Goal: Transaction & Acquisition: Purchase product/service

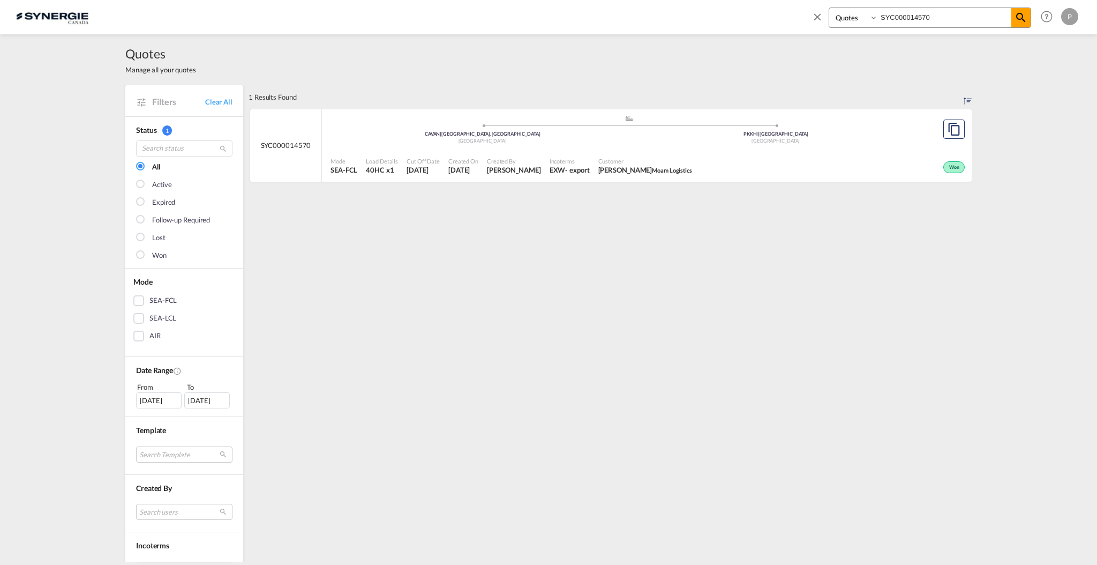
select select "Quotes"
drag, startPoint x: 821, startPoint y: 17, endPoint x: 975, endPoint y: 29, distance: 155.3
click at [821, 17] on md-icon "icon-close" at bounding box center [818, 17] width 12 height 12
click at [944, 17] on span "New" at bounding box center [947, 16] width 40 height 9
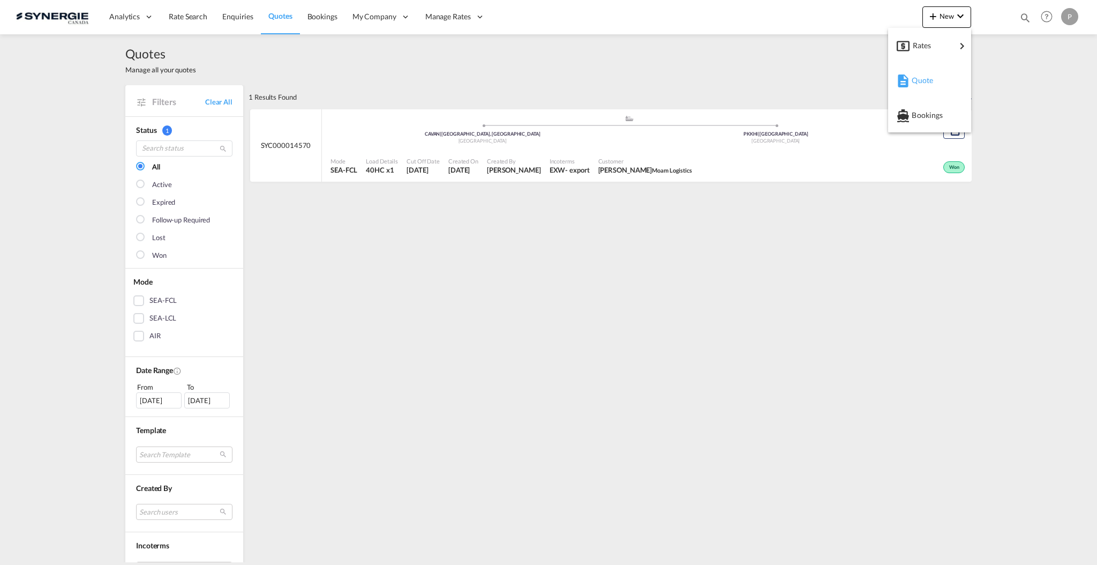
click at [930, 72] on div "Quote" at bounding box center [932, 80] width 40 height 27
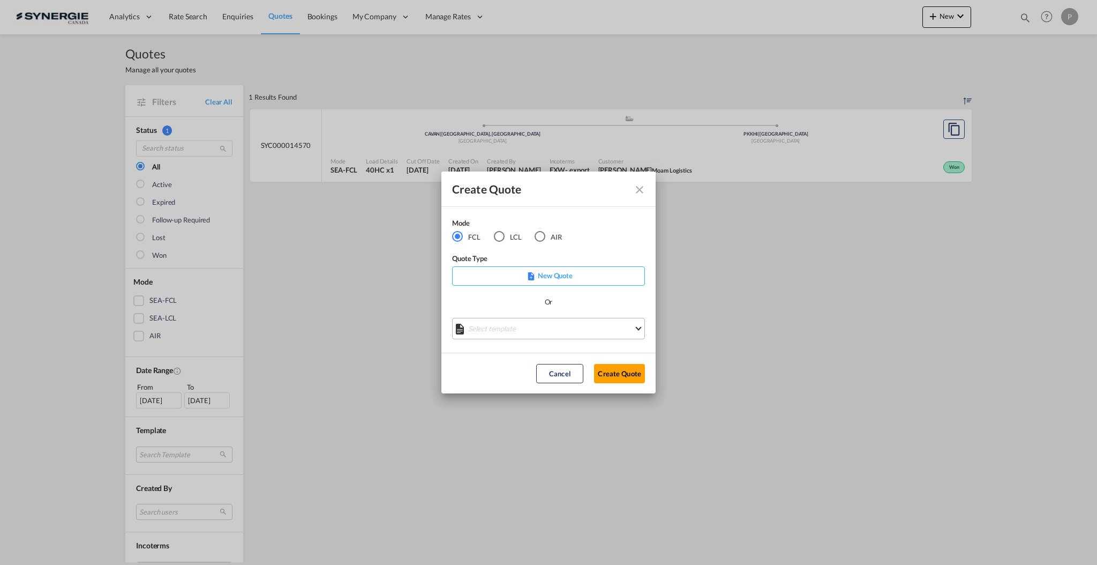
click at [527, 320] on md-select "Select template *NEW* FCL FREEHAND / DAP Pablo Gomez Saldarriaga | 10 Jul 2025 …" at bounding box center [548, 328] width 193 height 21
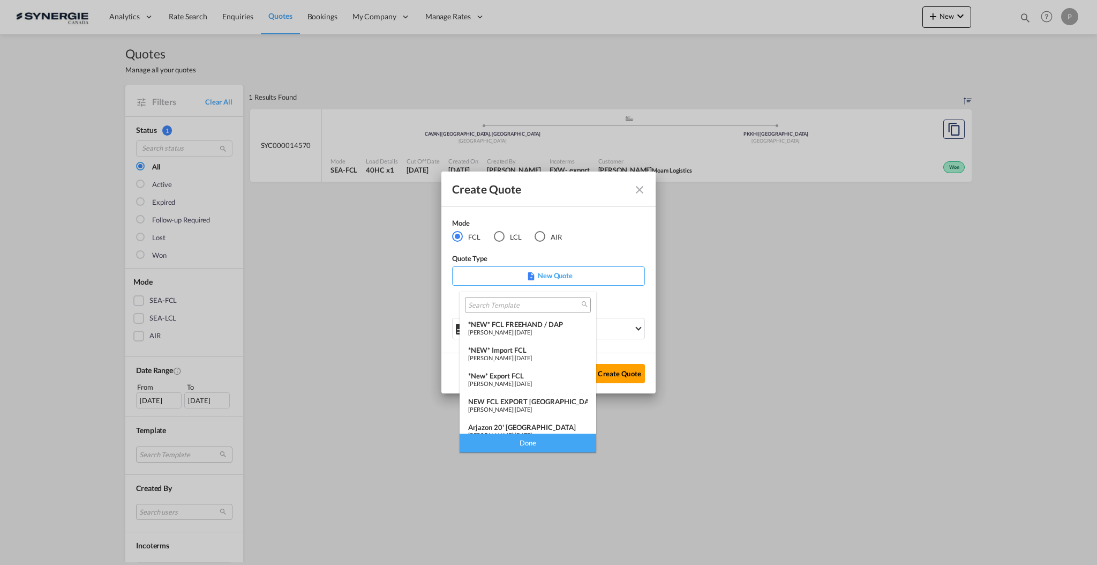
click at [521, 327] on div "*NEW* FCL FREEHAND / DAP Pablo Gomez Saldarriaga | 10 Jul 2025" at bounding box center [527, 328] width 119 height 16
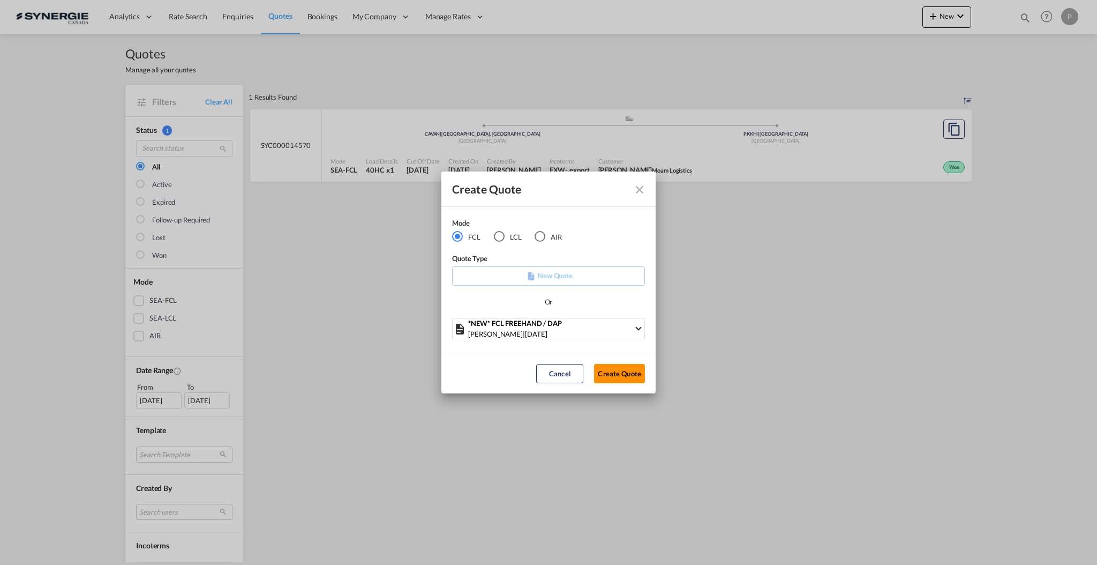
click at [617, 372] on button "Create Quote" at bounding box center [619, 373] width 51 height 19
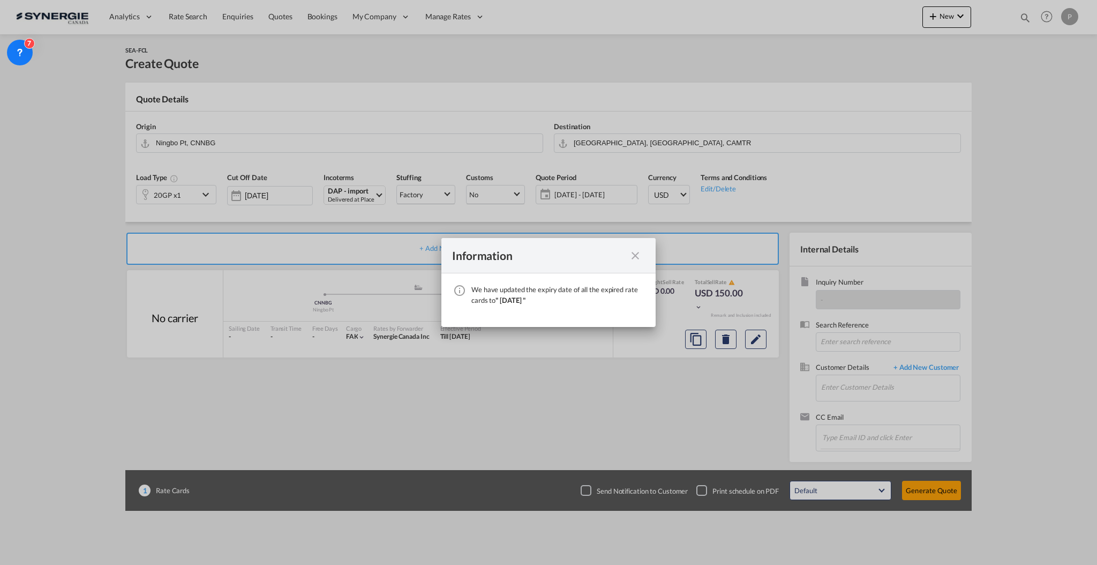
click at [641, 252] on md-icon "icon-close fg-AAA8AD cursor" at bounding box center [635, 255] width 13 height 13
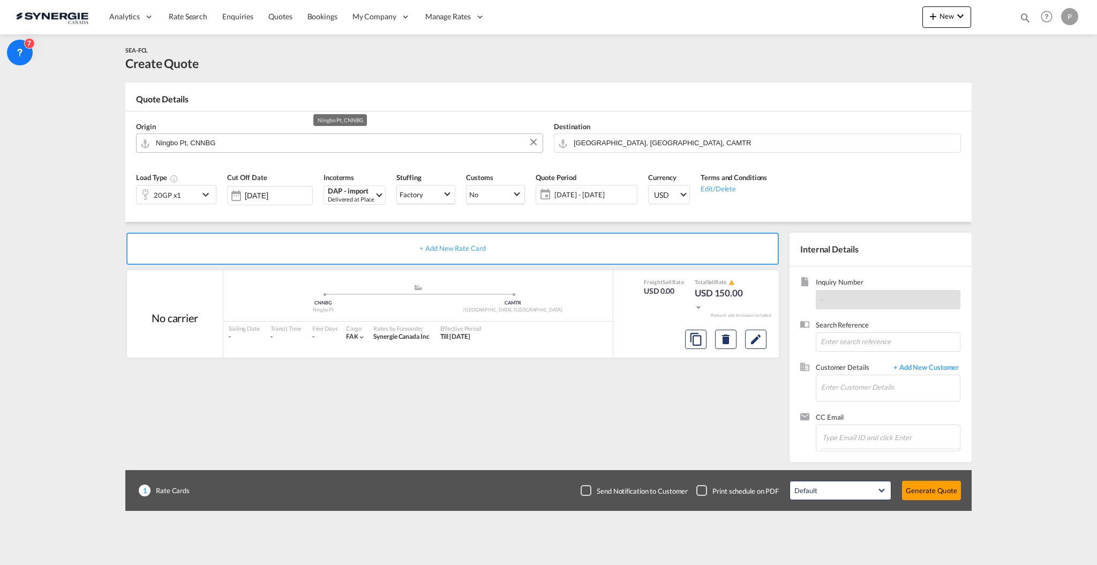
click at [260, 143] on input "Ningbo Pt, CNNBG" at bounding box center [346, 142] width 381 height 19
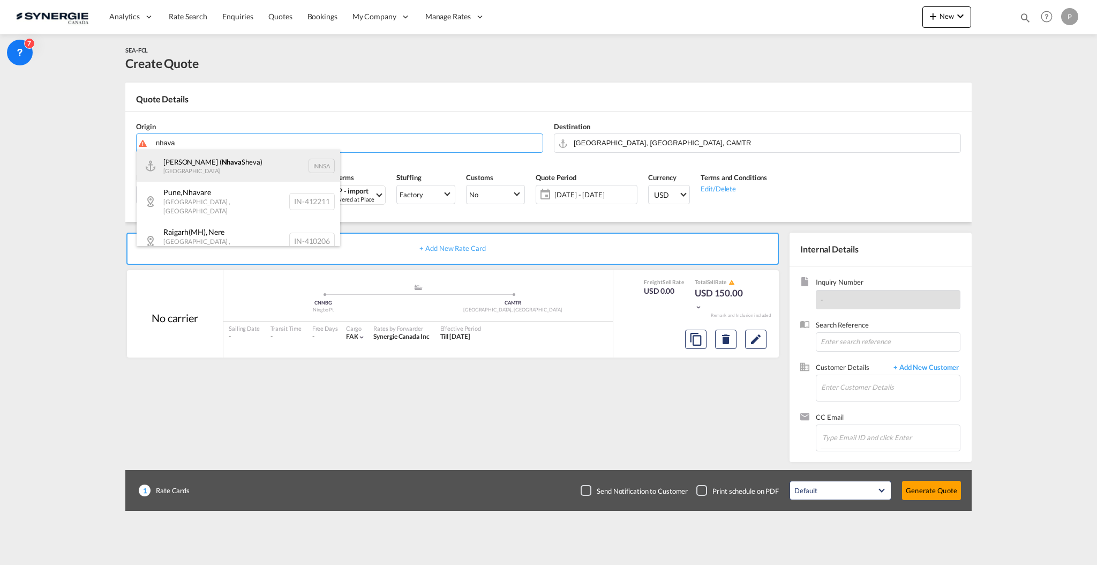
click at [254, 175] on div "Jawaharlal Nehru ( Nhava Sheva) India INNSA" at bounding box center [239, 165] width 204 height 32
type input "Jawaharlal Nehru (Nhava Sheva), INNSA"
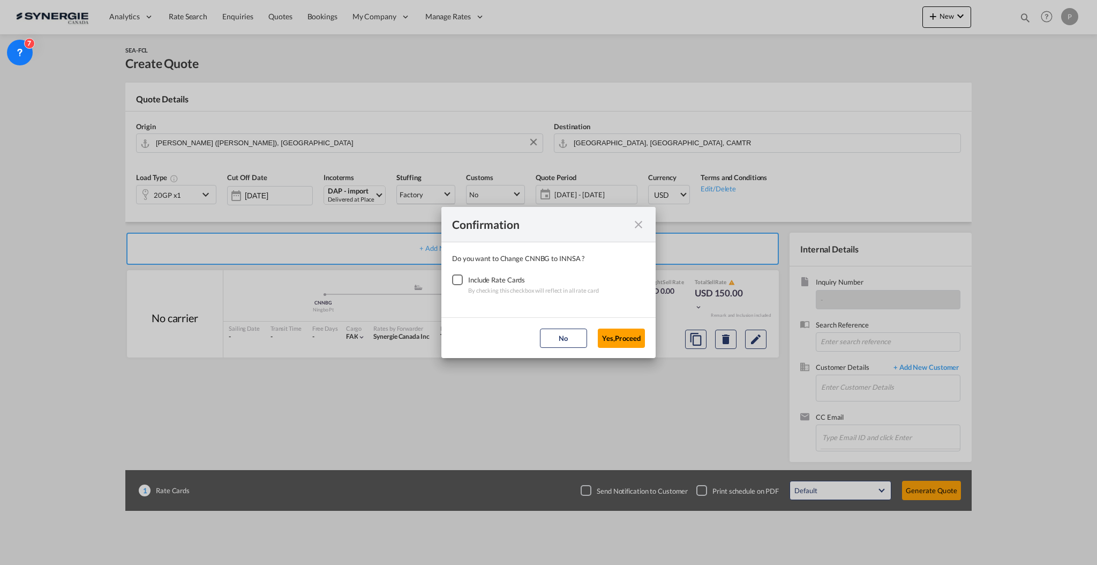
drag, startPoint x: 463, startPoint y: 277, endPoint x: 486, endPoint y: 286, distance: 24.1
click at [461, 277] on div "Checkbox No Ink" at bounding box center [457, 279] width 11 height 11
click at [615, 340] on button "Yes,Proceed" at bounding box center [621, 337] width 47 height 19
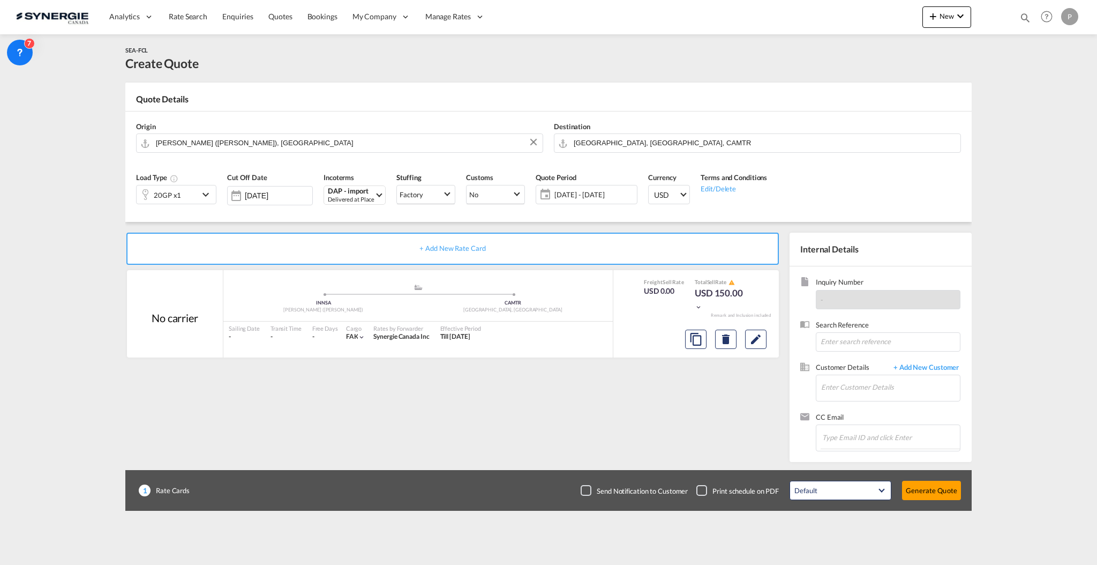
click at [607, 133] on div "Destination Montreal, QC, CAMTR" at bounding box center [758, 137] width 418 height 43
click at [615, 153] on div "Destination Montreal, QC, CAMTR" at bounding box center [758, 137] width 418 height 43
click at [615, 140] on input "Montreal, QC, CAMTR" at bounding box center [764, 142] width 381 height 19
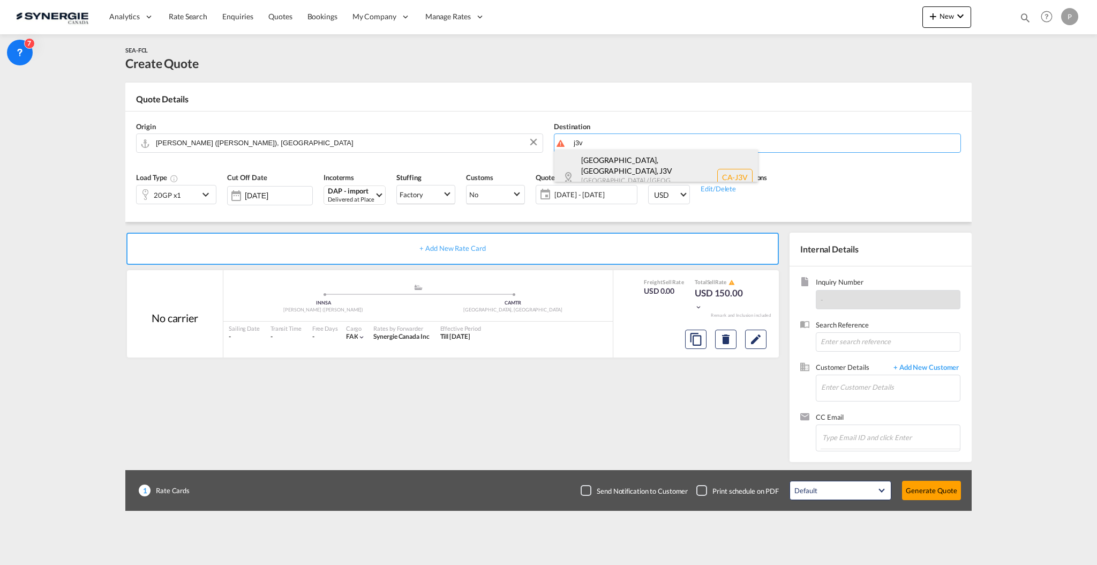
click at [613, 162] on div "Saint-Bruno, QC , J3V Quebec / Québec Canada CA-J3V" at bounding box center [656, 176] width 204 height 55
type input "CA-J3V, Saint-Bruno, QC, Quebec / Québec"
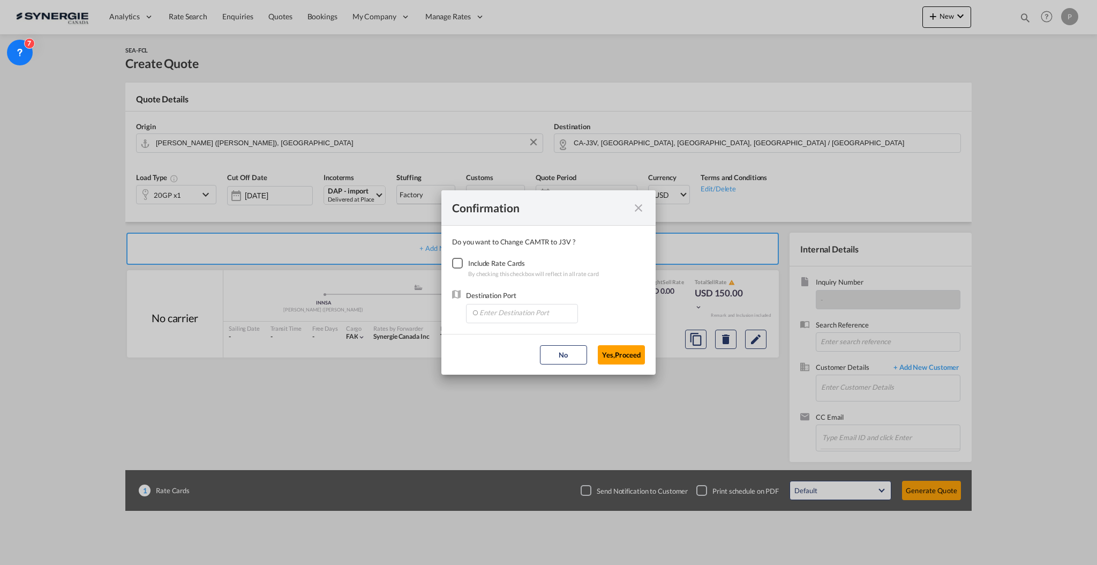
click at [463, 258] on div "Checkbox No Ink" at bounding box center [457, 263] width 11 height 11
click at [485, 328] on md-dialog-content "Do you want to Change CAMTR to J3V ? Include Rate Cards By checking this checkb…" at bounding box center [548, 280] width 214 height 108
click at [499, 314] on input "Enter Destination Port" at bounding box center [524, 312] width 106 height 16
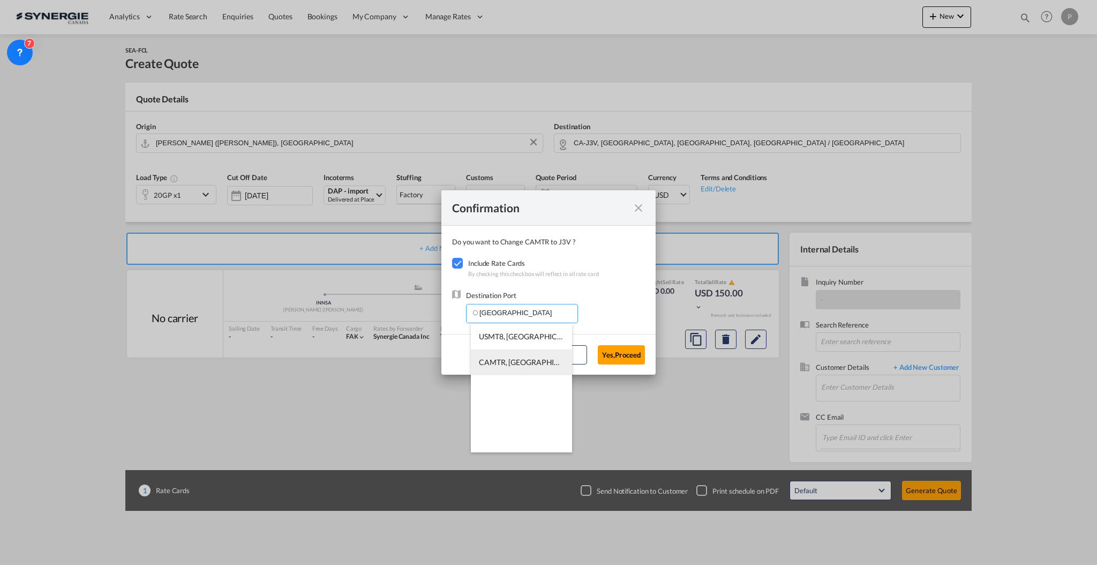
click at [517, 351] on li "CAMTR, Montreal, QC, Canada, North America, Americas" at bounding box center [521, 362] width 101 height 26
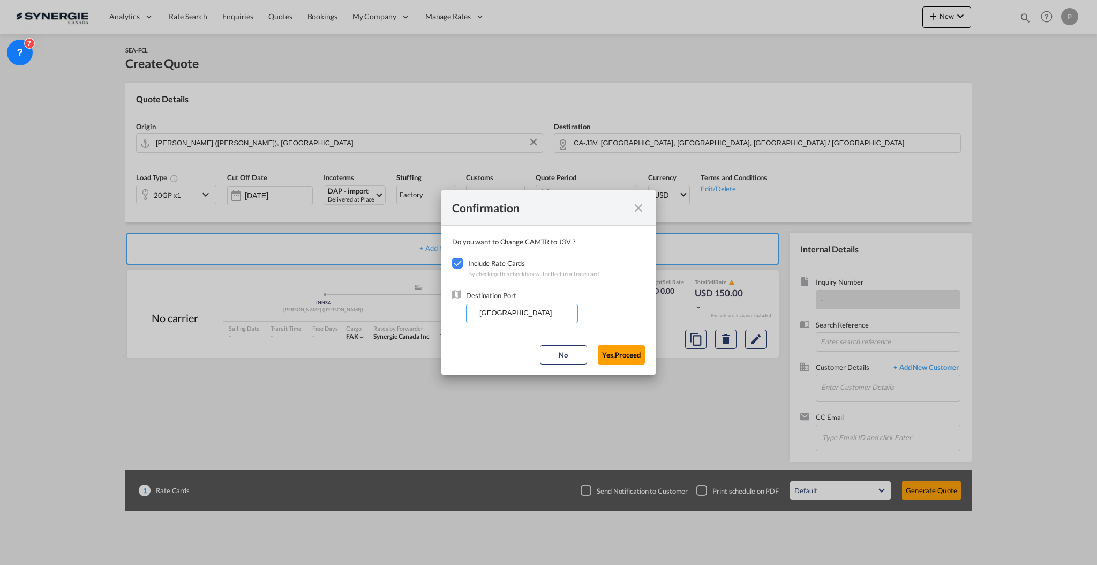
type input "CAMTR, Montreal, QC, Canada, North America, Americas"
click at [622, 356] on button "Yes,Proceed" at bounding box center [621, 354] width 47 height 19
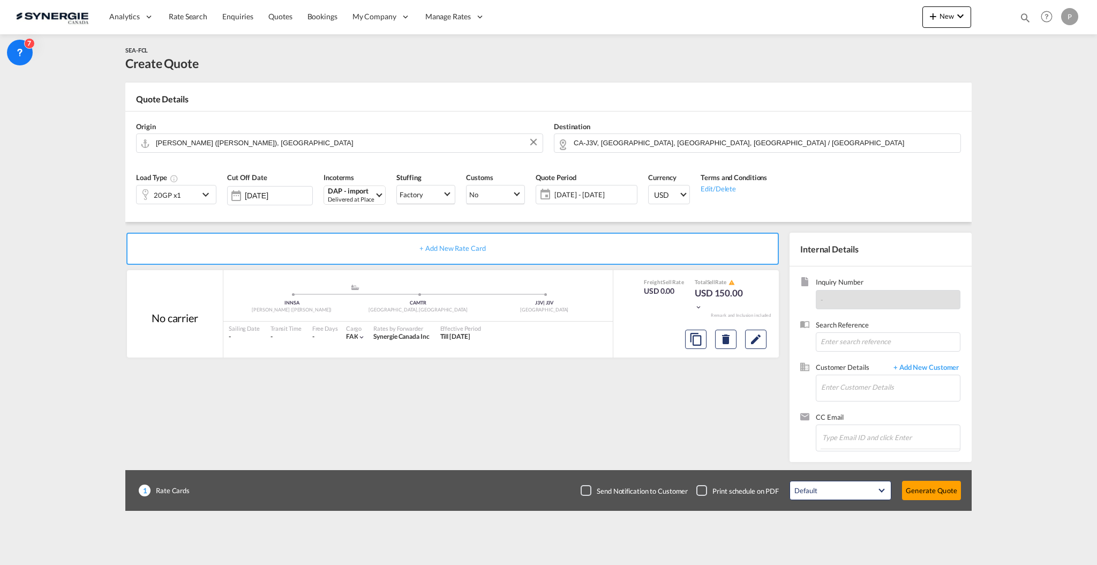
click at [206, 194] on md-icon "icon-chevron-down" at bounding box center [207, 194] width 16 height 13
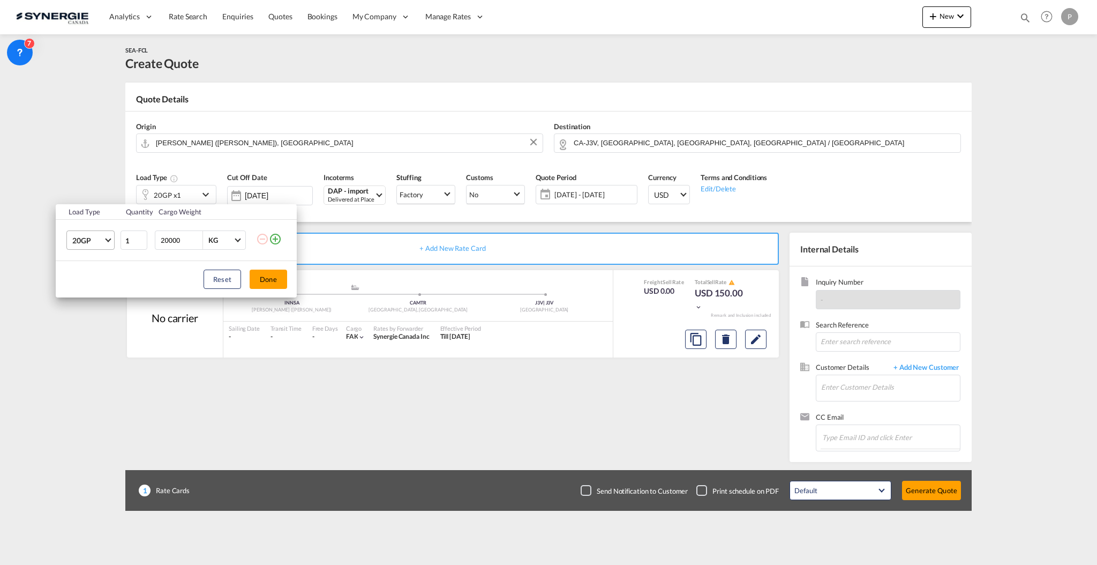
click at [89, 249] on md-select "20GP 20GP 40GP 40HC 45HC 20RE 40RE 40HR 20OT 40OT 20FR 40FR 40NR 20NR 45S 20TK …" at bounding box center [90, 239] width 48 height 19
click at [89, 287] on div "40HC" at bounding box center [82, 292] width 20 height 11
click at [260, 274] on button "Done" at bounding box center [268, 278] width 37 height 19
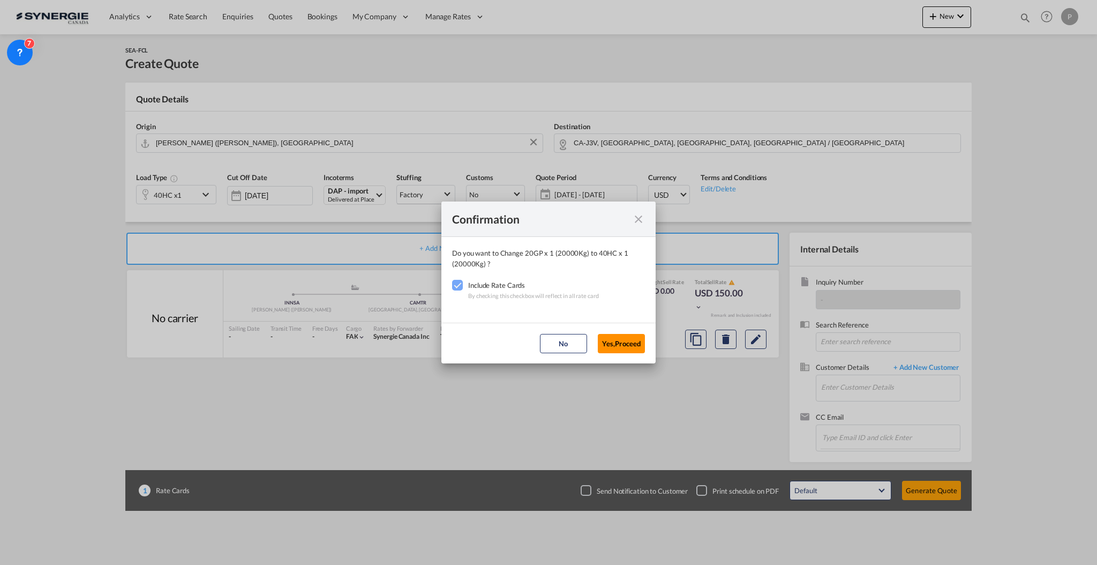
click at [616, 339] on button "Yes,Proceed" at bounding box center [621, 343] width 47 height 19
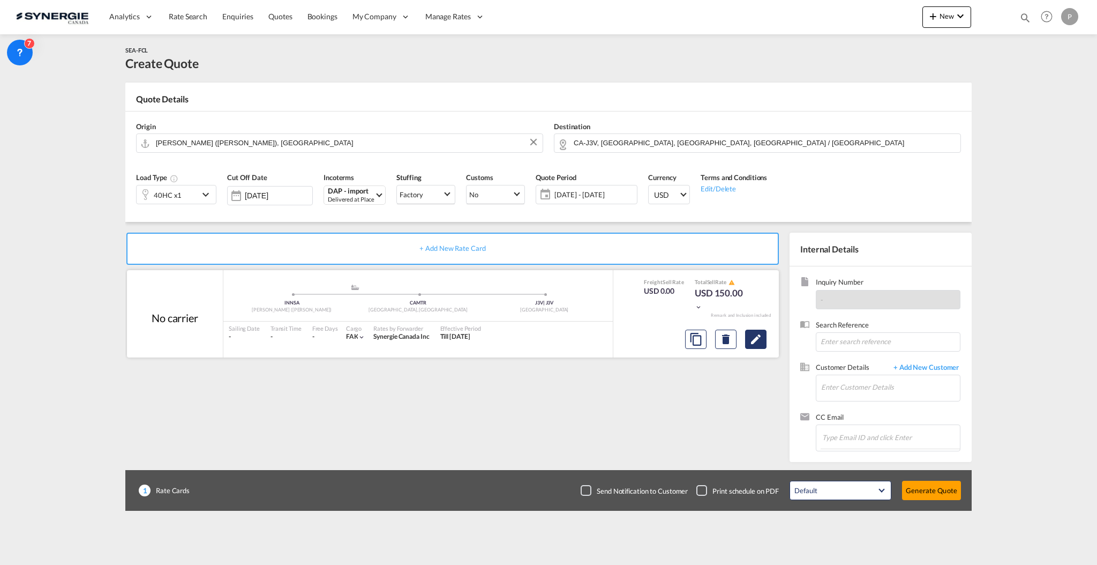
click at [756, 341] on md-icon "Edit" at bounding box center [755, 339] width 13 height 13
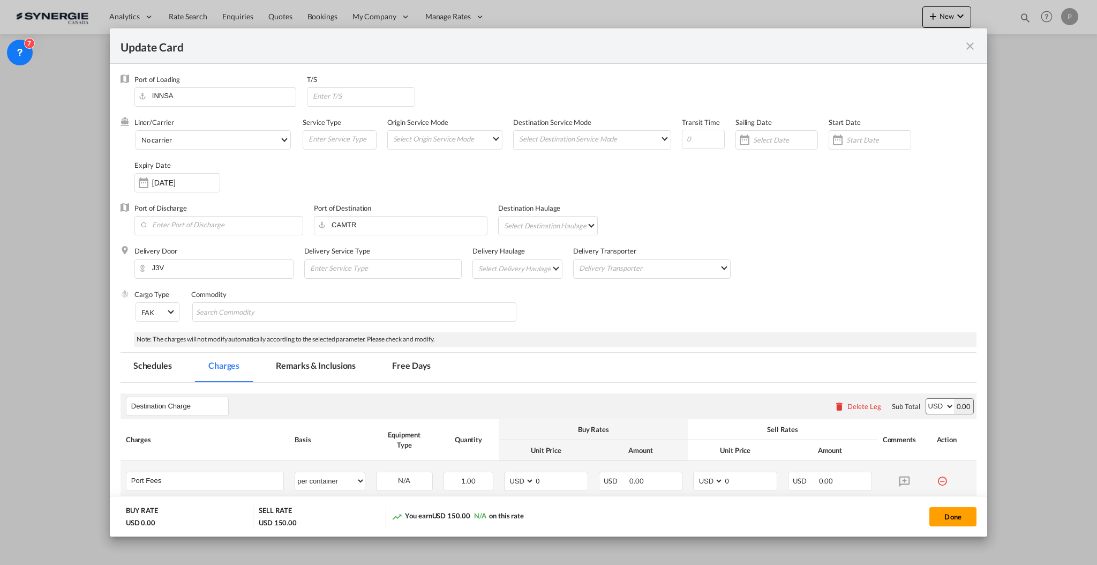
select select "per container"
select select "per B/L"
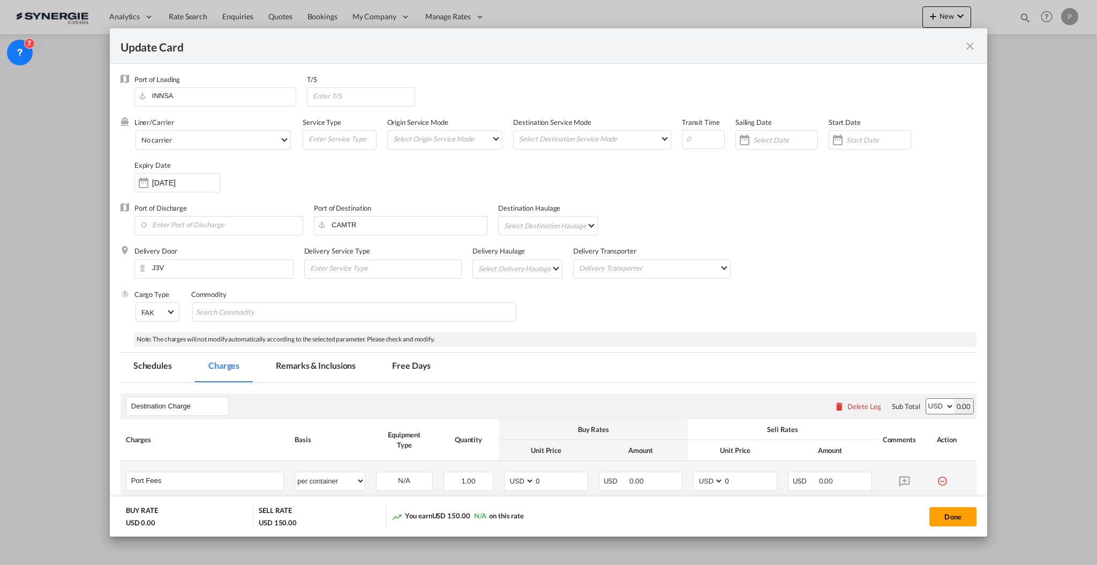
select select "per B/L"
select select "per shipment"
click at [545, 472] on input "0" at bounding box center [561, 480] width 53 height 16
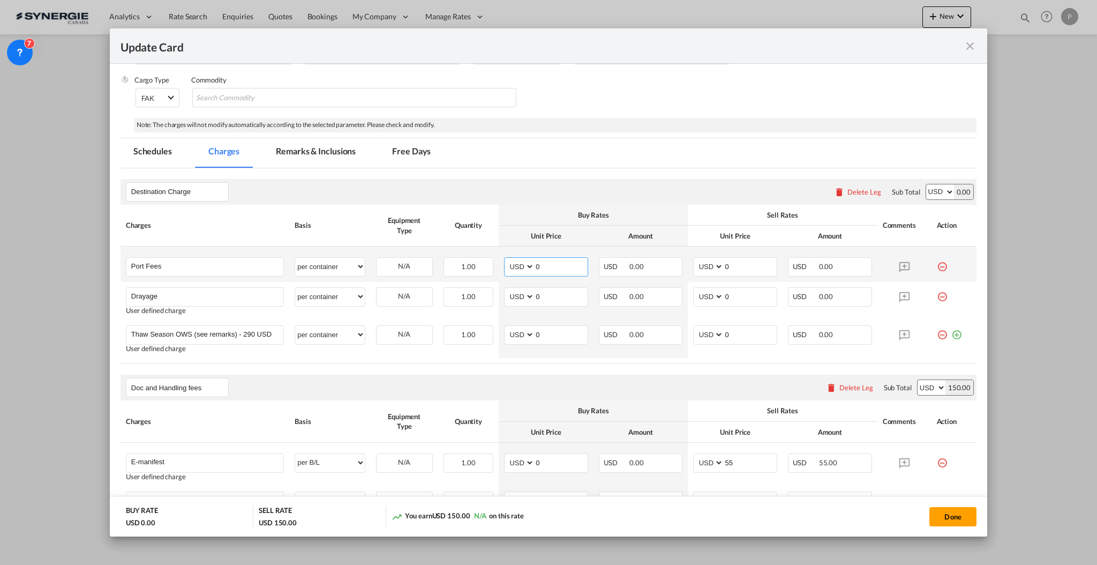
click at [545, 268] on input "0" at bounding box center [561, 266] width 53 height 16
type input "50"
type input "65"
click at [550, 292] on input "0" at bounding box center [561, 296] width 53 height 16
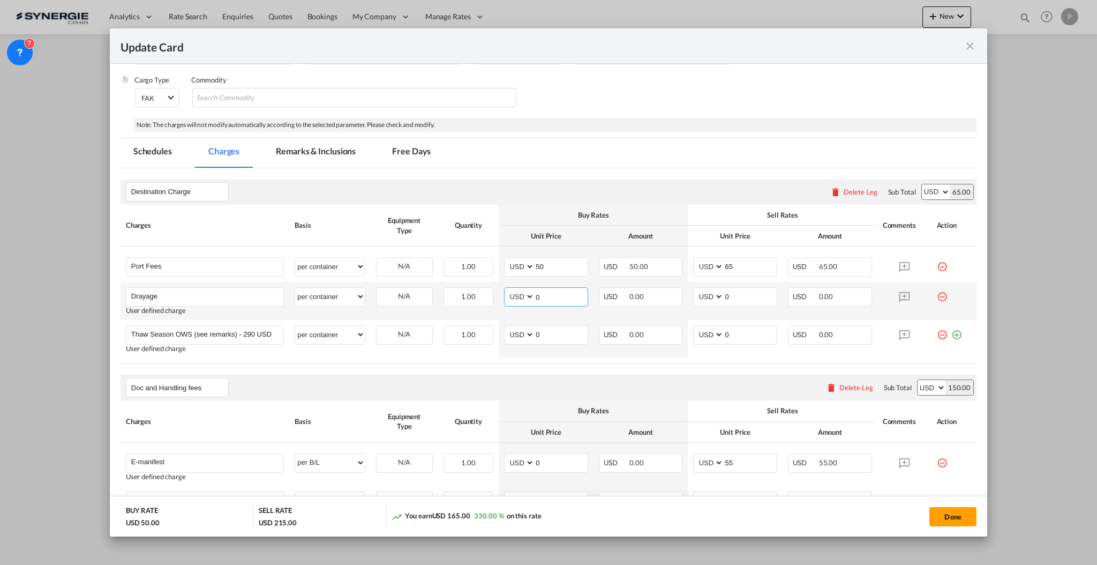
click at [550, 292] on input "0" at bounding box center [561, 296] width 53 height 16
type input "333"
type input "3"
type input "400"
click at [937, 332] on md-icon "icon-minus-circle-outline red-400-fg" at bounding box center [942, 330] width 11 height 11
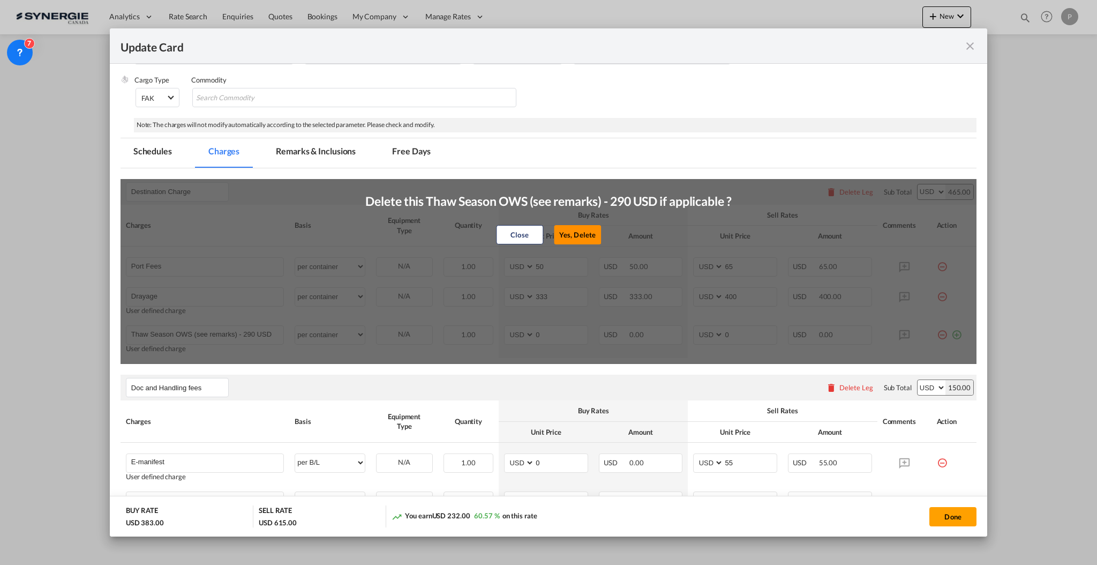
click at [569, 231] on button "Yes, Delete" at bounding box center [577, 234] width 47 height 19
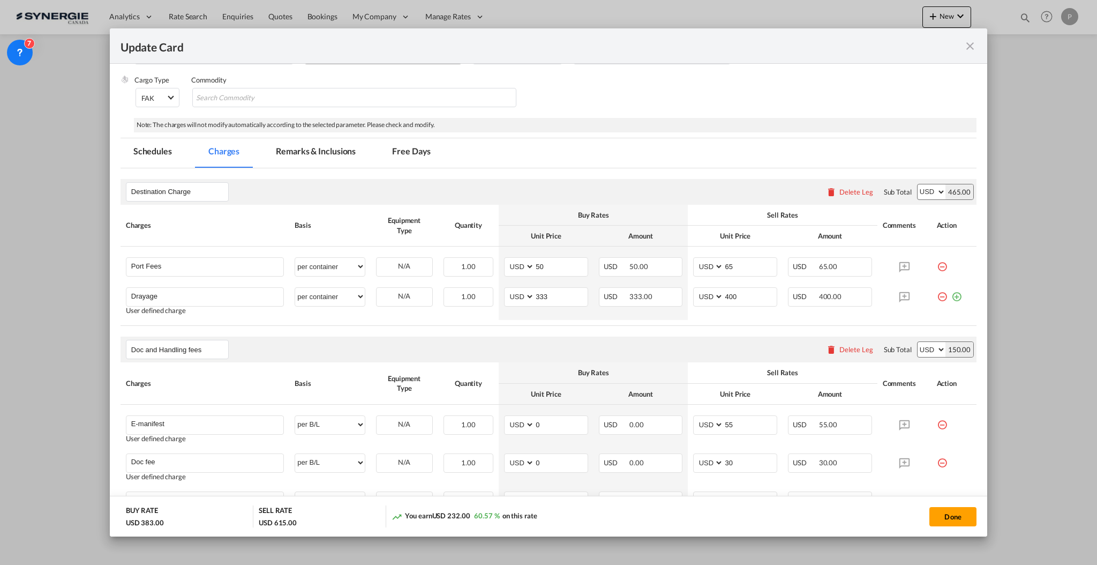
scroll to position [0, 0]
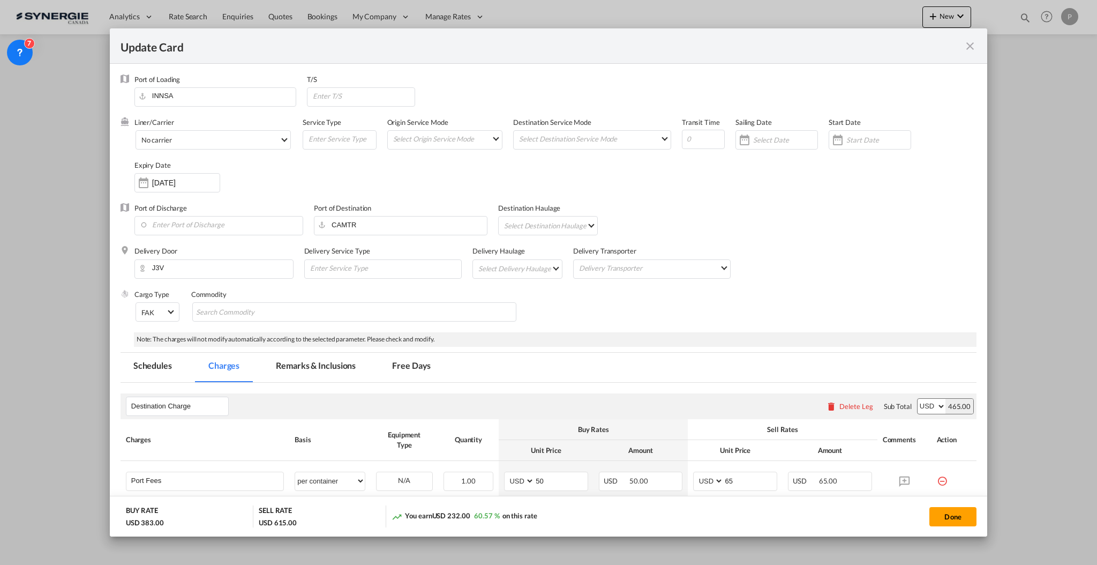
click at [310, 363] on md-tab-item "Remarks & Inclusions" at bounding box center [316, 366] width 106 height 29
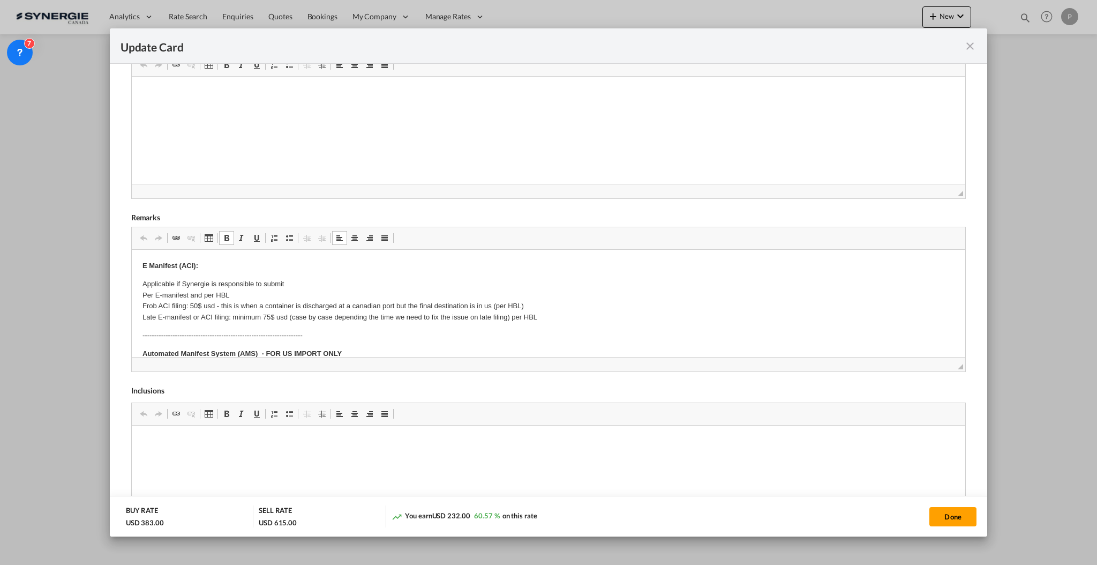
drag, startPoint x: 142, startPoint y: 281, endPoint x: 319, endPoint y: 300, distance: 177.2
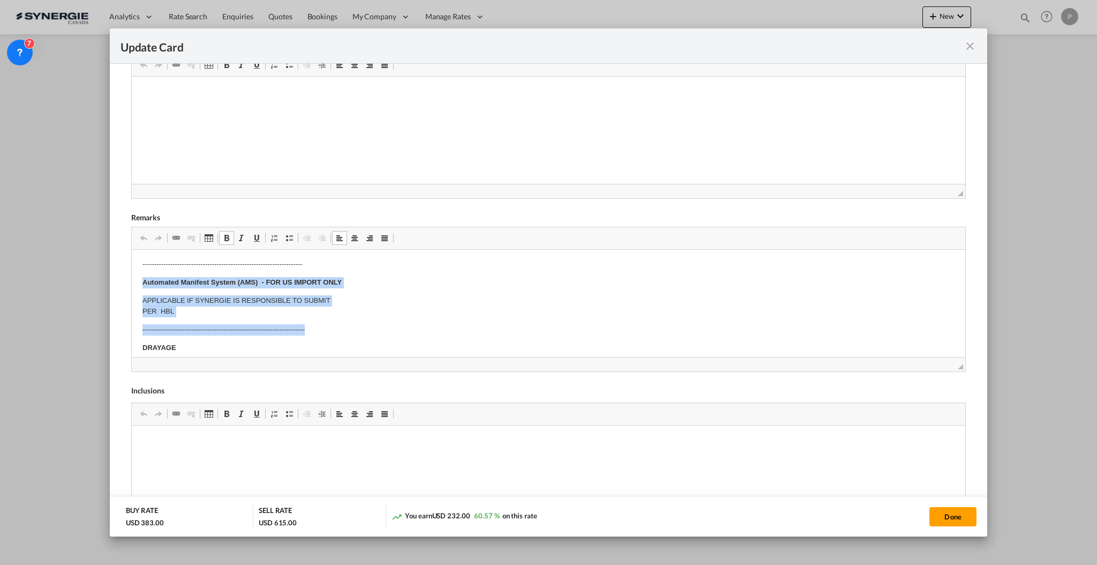
drag, startPoint x: 146, startPoint y: 279, endPoint x: 440, endPoint y: 324, distance: 297.4
click at [440, 324] on html "E Manifest (ACI): Applicable if Synergie is responsible to submit Per E-manifes…" at bounding box center [548, 466] width 834 height 577
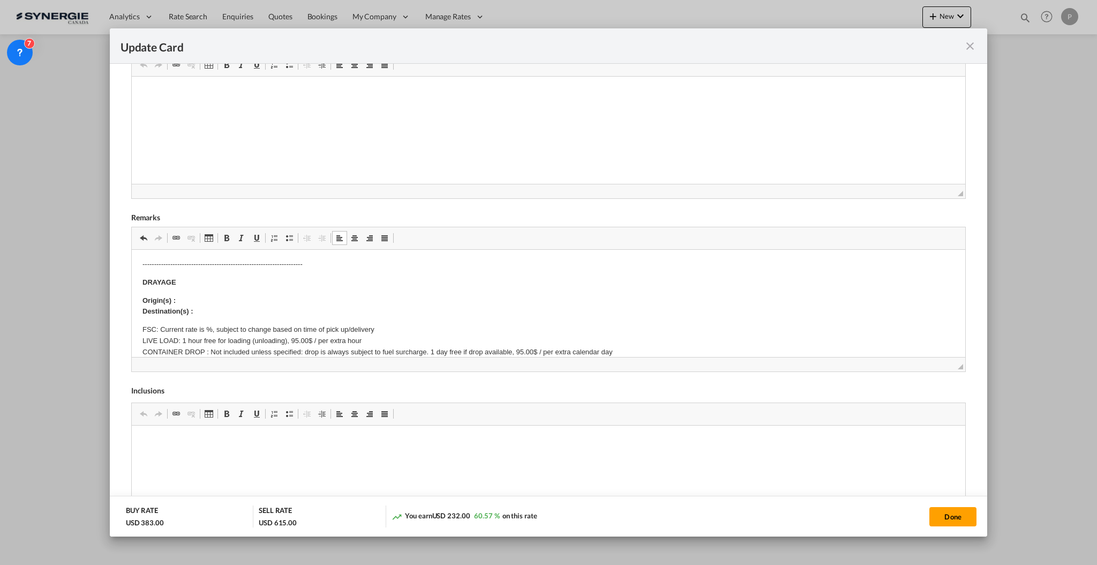
click at [237, 306] on p "Origin(s) : Destination(s) :" at bounding box center [548, 306] width 812 height 22
paste body "Editor, editor5"
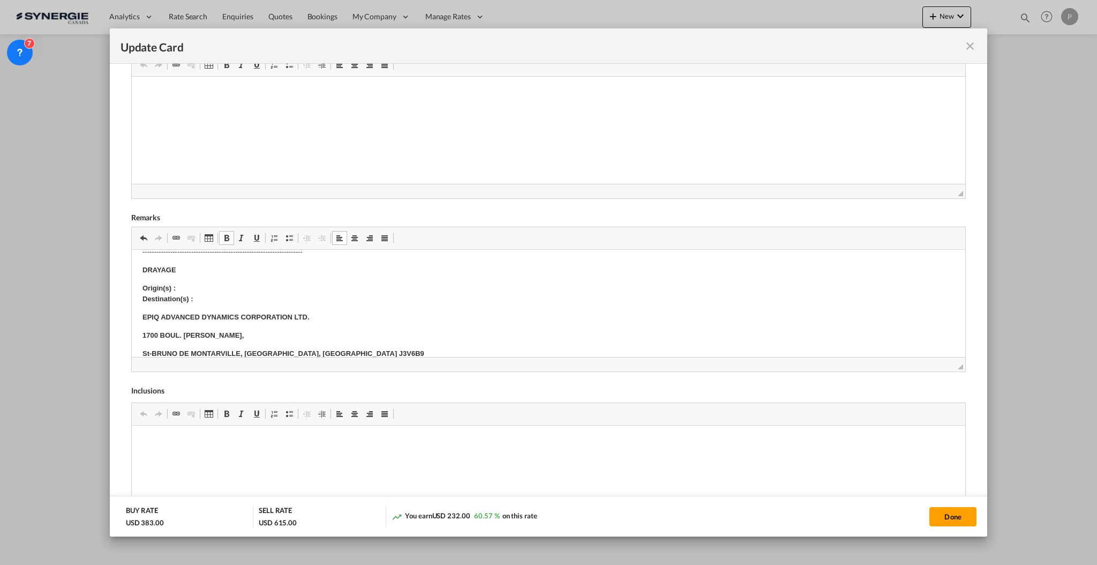
click at [241, 290] on p "Origin(s) : Destination(s) :" at bounding box center [548, 293] width 812 height 22
click at [252, 296] on p "Origin(s) : Destination(s) :" at bounding box center [548, 293] width 812 height 22
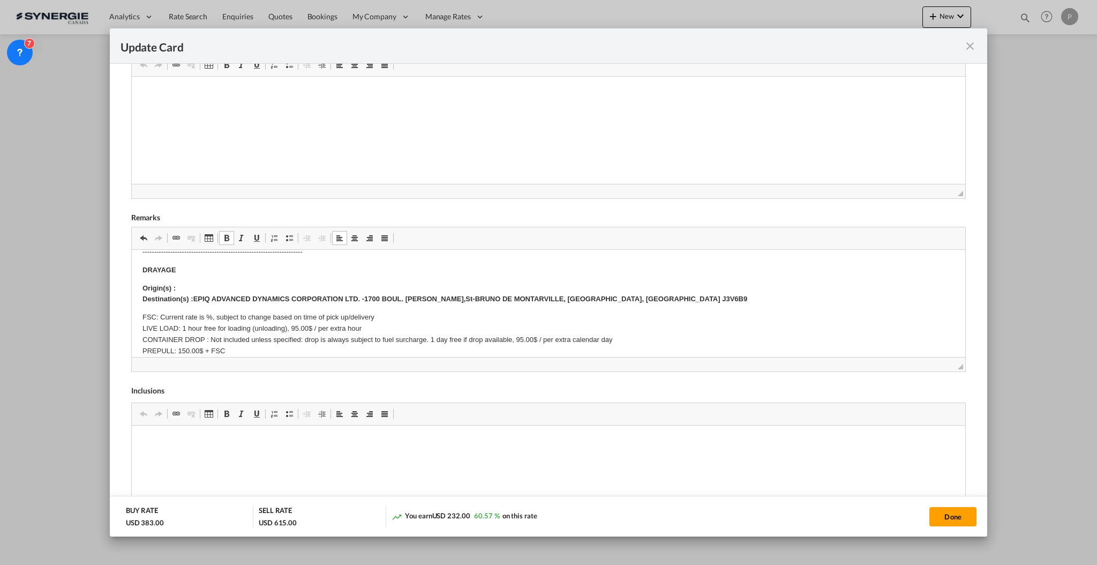
click at [207, 314] on p "FSC: Current rate is %, subject to change based on time of pick up/delivery LIV…" at bounding box center [548, 344] width 812 height 67
click at [237, 282] on p "Origin(s) : Destination(s) : EPIQ ADVANCED DYNAMICS CORPORATION LTD. - 1700 BOU…" at bounding box center [548, 293] width 812 height 22
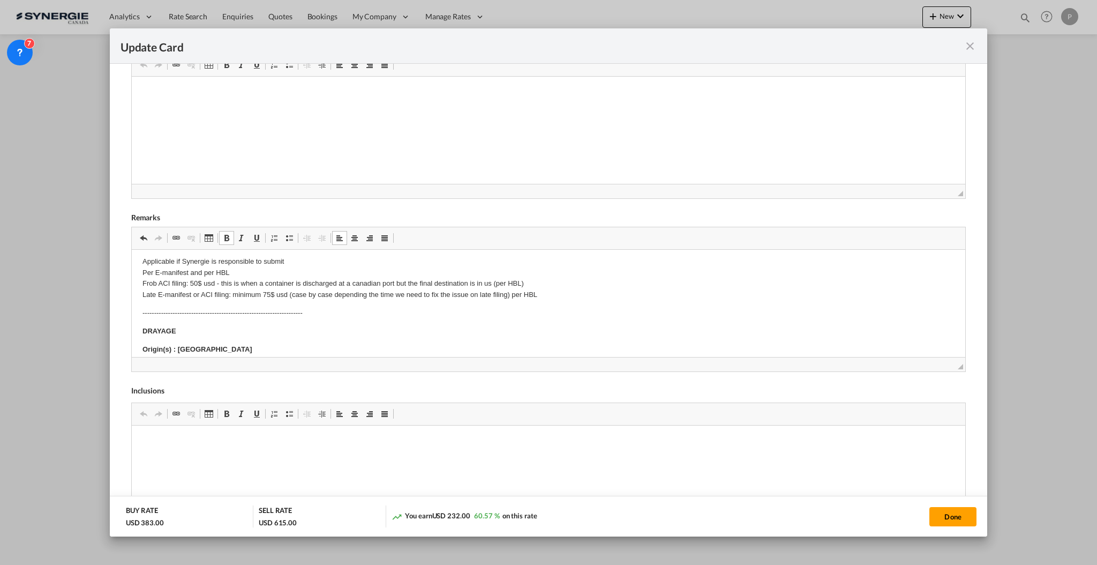
scroll to position [0, 0]
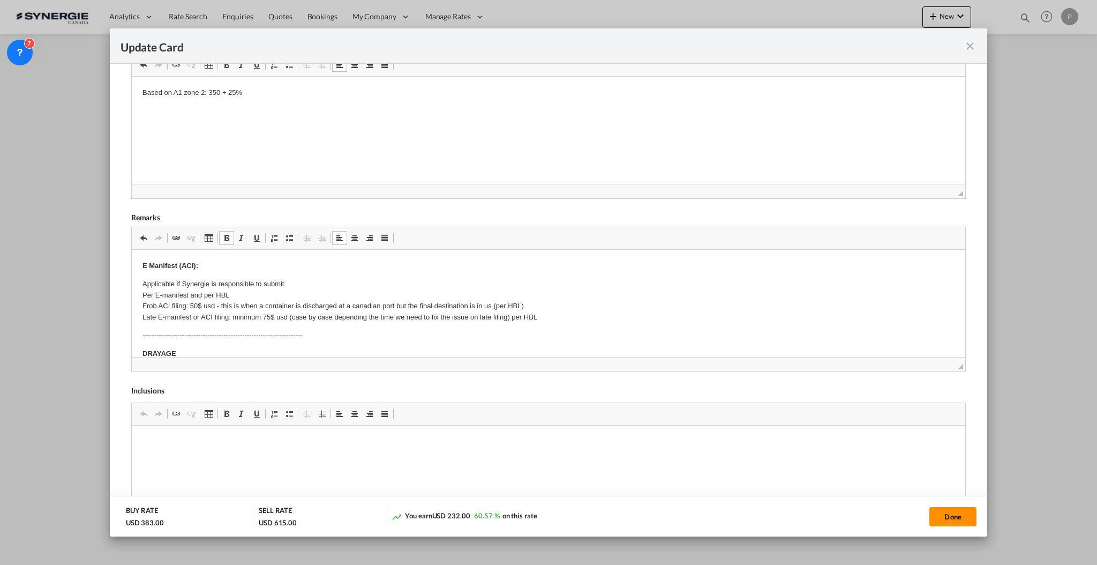
click at [960, 509] on button "Done" at bounding box center [952, 516] width 47 height 19
type input "04 Nov 2025"
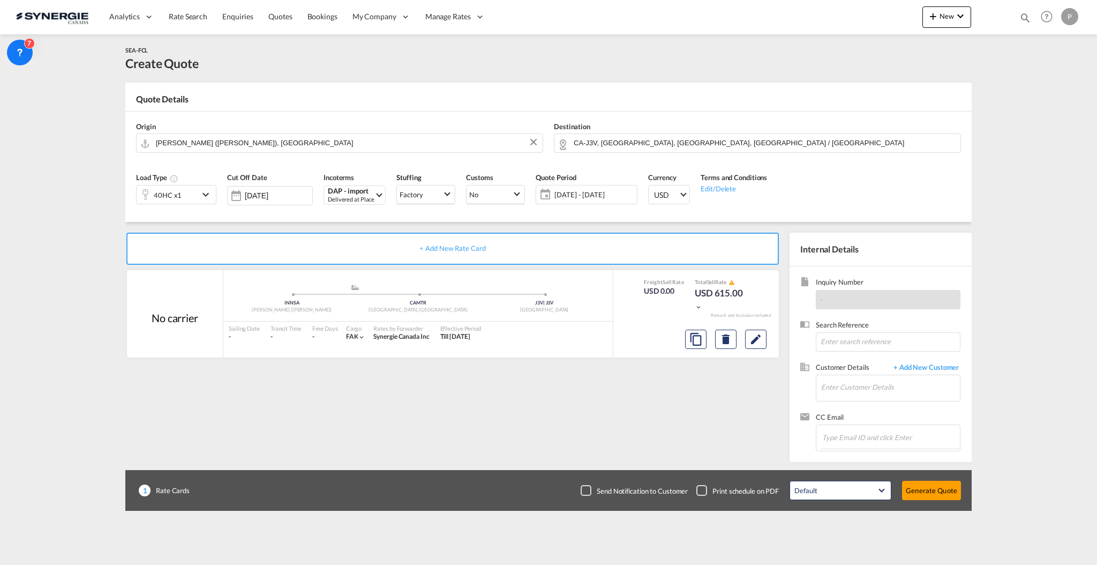
scroll to position [95, 0]
click at [869, 392] on input "Enter Customer Details" at bounding box center [890, 387] width 139 height 24
paste input "durgesh@mbcargo.co.in"
click at [876, 400] on div "Durgesh Singh durgesh@mbcargo.co.in | MARINE BLUE" at bounding box center [923, 405] width 204 height 29
type input "MARINE BLUE, Durgesh Singh, durgesh@mbcargo.co.in"
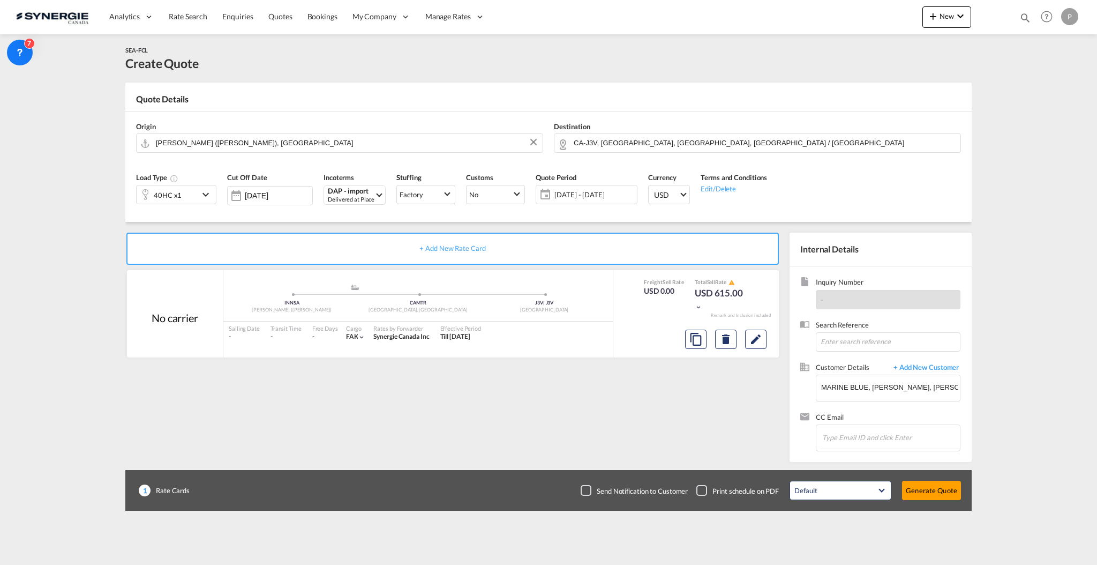
click at [922, 500] on div "Default All in Leg Totals Default Generate Quote" at bounding box center [875, 490] width 182 height 30
click at [922, 495] on button "Generate Quote" at bounding box center [931, 490] width 59 height 19
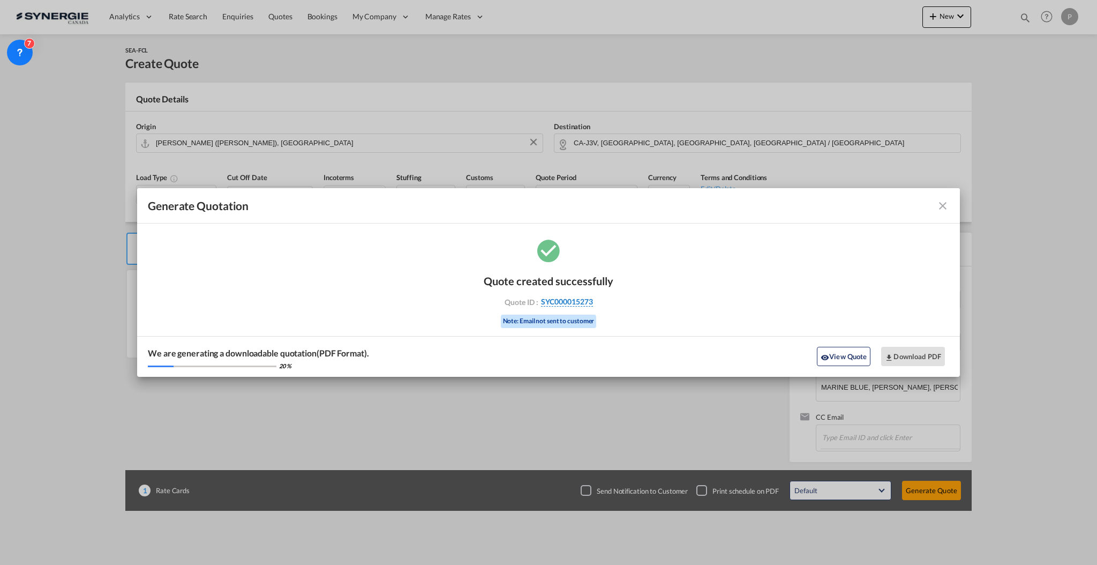
drag, startPoint x: 620, startPoint y: 299, endPoint x: 592, endPoint y: 301, distance: 28.4
click at [592, 301] on div "Quote created successfully Quote ID : SYC000015273 Note: Email not sent to cust…" at bounding box center [548, 307] width 823 height 140
copy div "SYC000015273"
click at [897, 349] on button "Download PDF" at bounding box center [913, 356] width 64 height 19
click at [942, 205] on md-icon "icon-close fg-AAA8AD cursor m-0" at bounding box center [942, 205] width 13 height 13
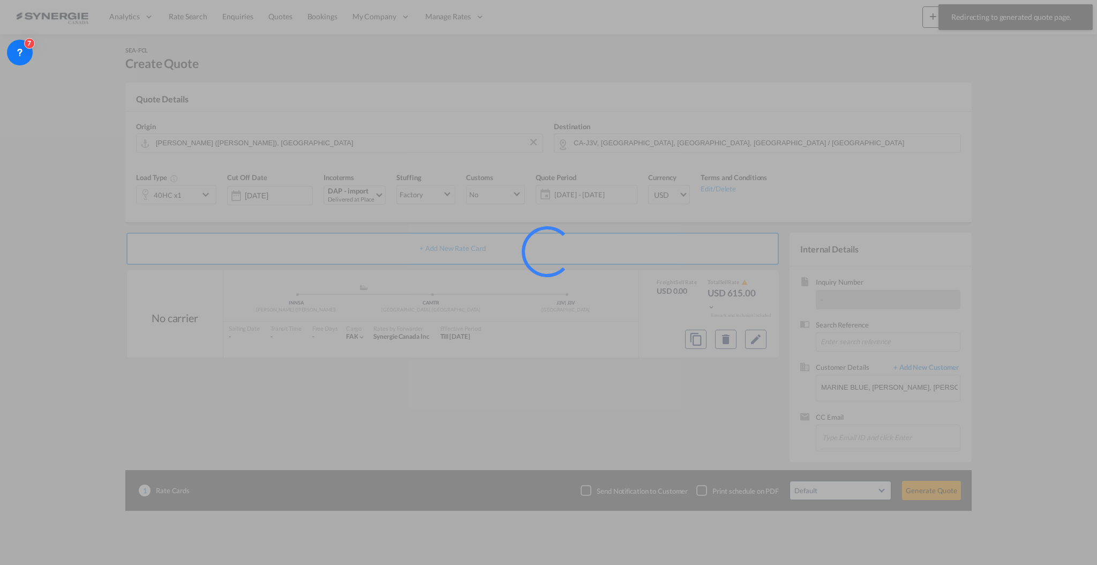
click at [944, 22] on div at bounding box center [548, 282] width 1097 height 565
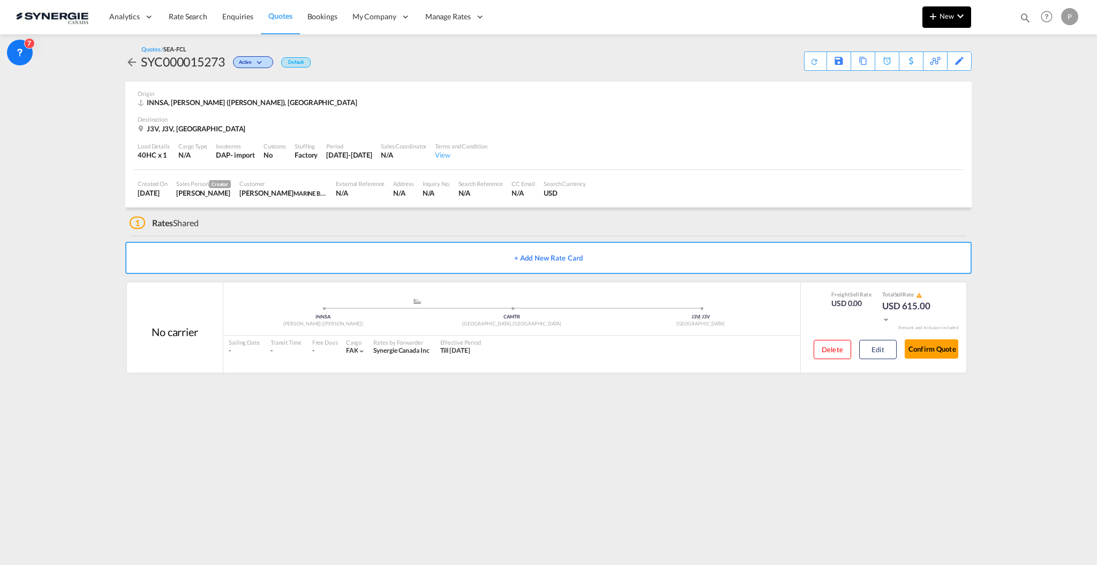
click at [935, 19] on md-icon "icon-plus 400-fg" at bounding box center [933, 16] width 13 height 13
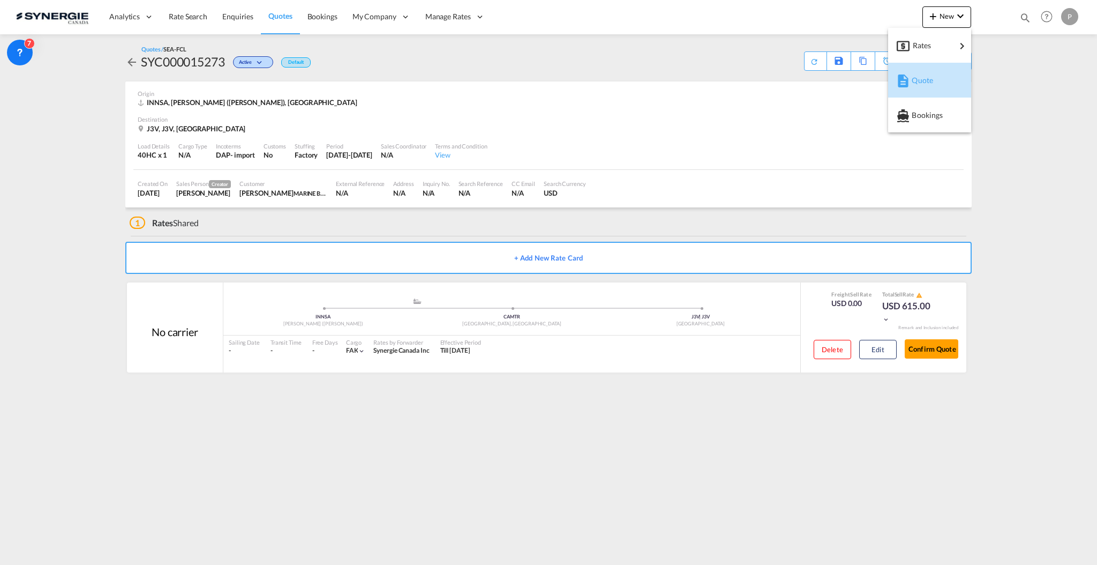
click at [914, 85] on span "Quote" at bounding box center [918, 80] width 12 height 21
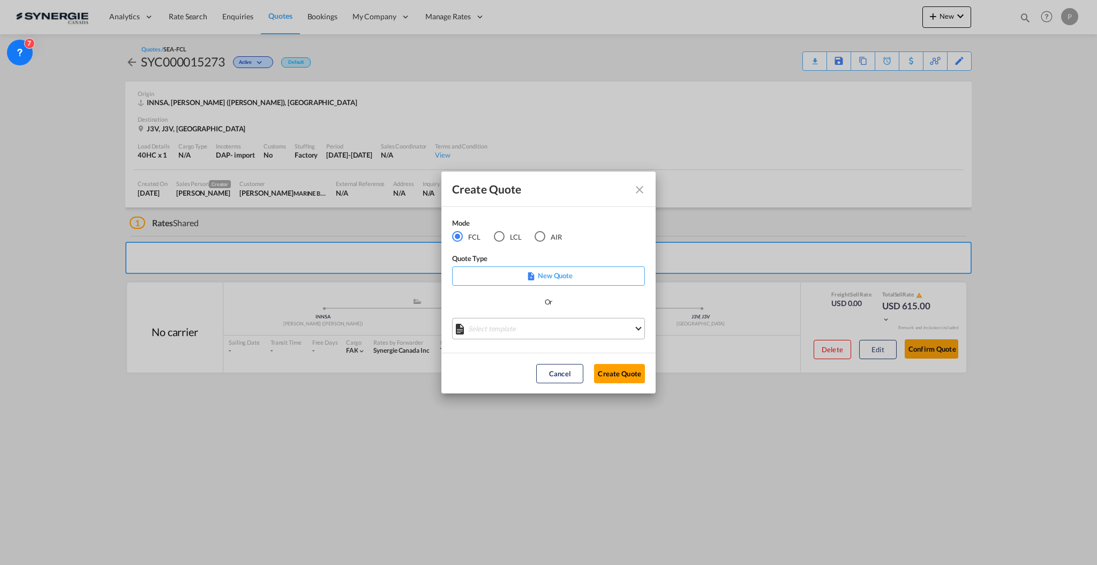
click at [493, 319] on md-select "Select template *NEW* FCL FREEHAND / DAP Pablo Gomez Saldarriaga | 10 Jul 2025 …" at bounding box center [548, 328] width 193 height 21
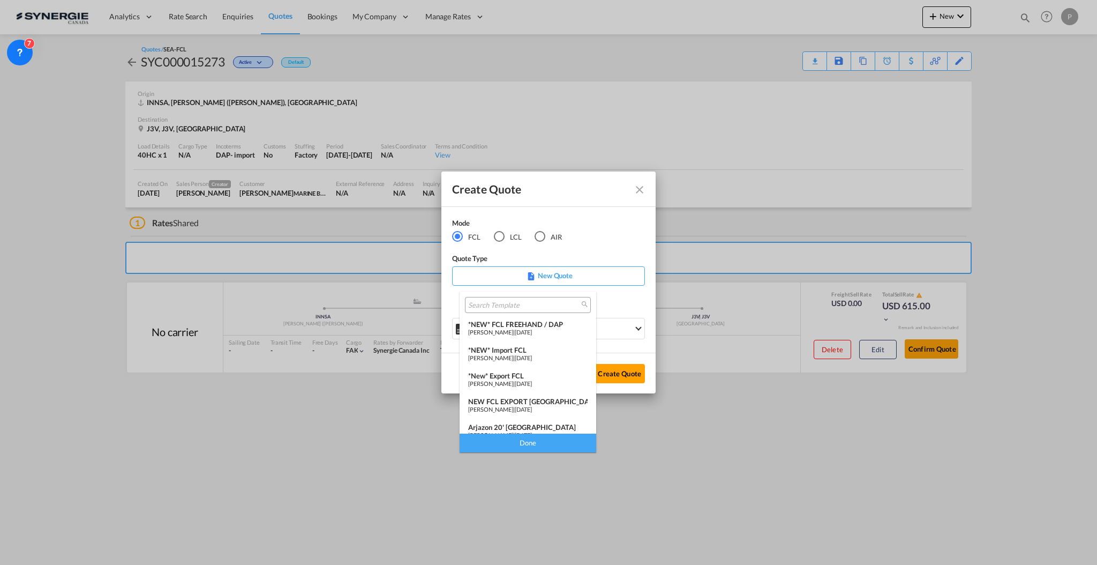
click at [513, 331] on span "[PERSON_NAME]" at bounding box center [490, 331] width 45 height 7
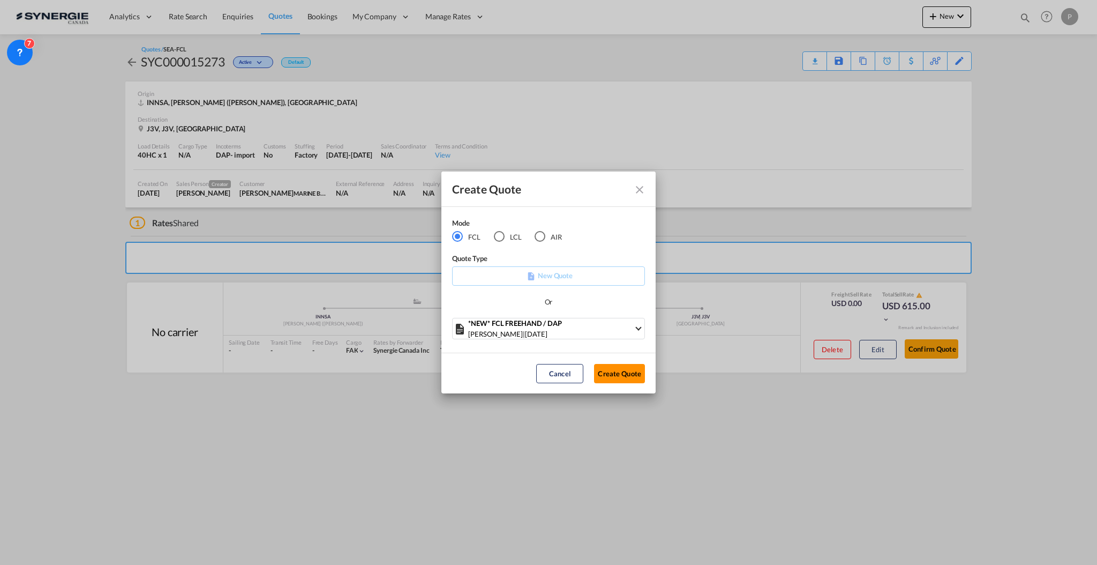
click at [630, 379] on button "Create Quote" at bounding box center [619, 373] width 51 height 19
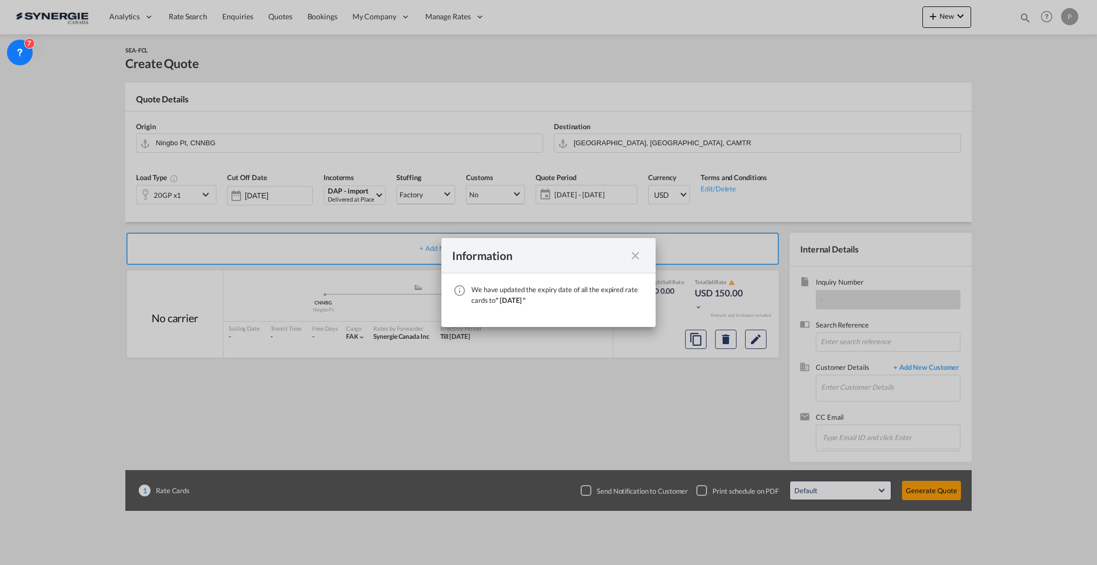
click at [634, 254] on md-icon "icon-close fg-AAA8AD cursor" at bounding box center [635, 255] width 13 height 13
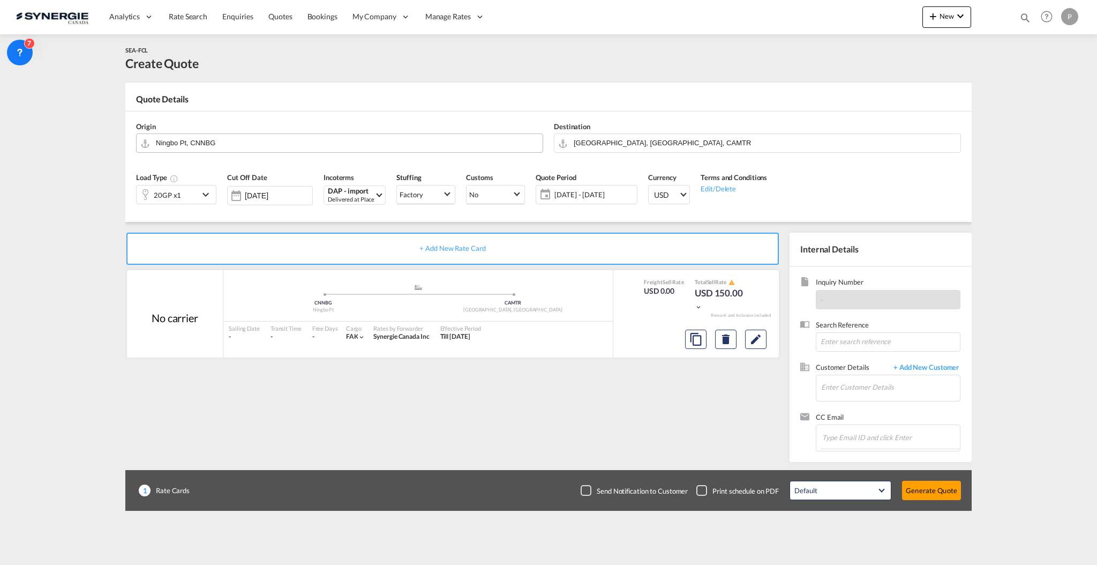
click at [311, 126] on div "Origin Ningbo Pt, CNNBG" at bounding box center [340, 137] width 418 height 43
click at [295, 147] on input "Ningbo Pt, CNNBG" at bounding box center [346, 142] width 381 height 19
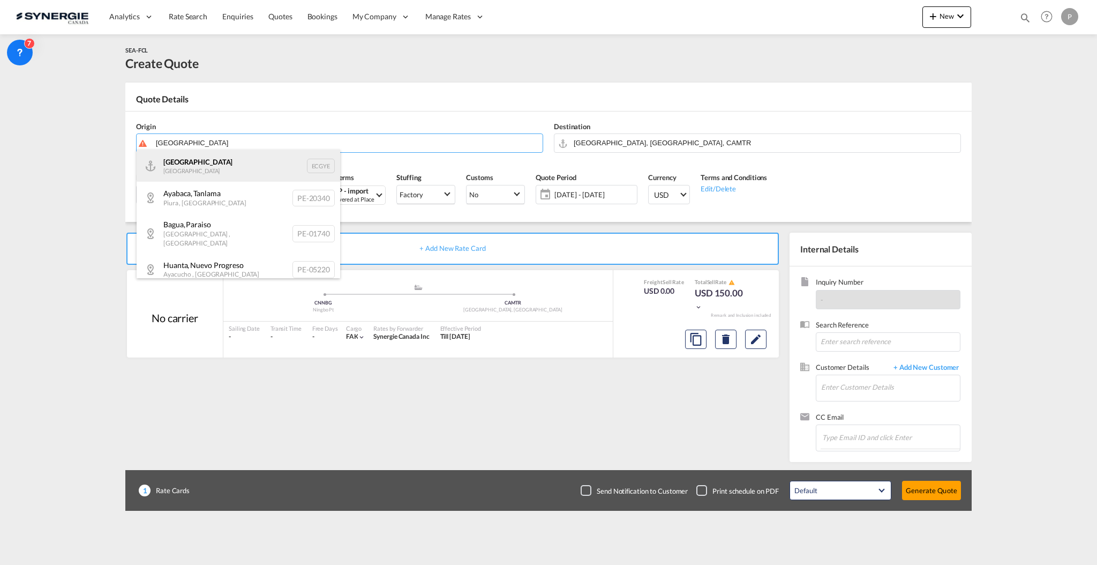
click at [232, 174] on div "Guayaquil Ecuador ECGYE" at bounding box center [239, 165] width 204 height 32
type input "Guayaquil, ECGYE"
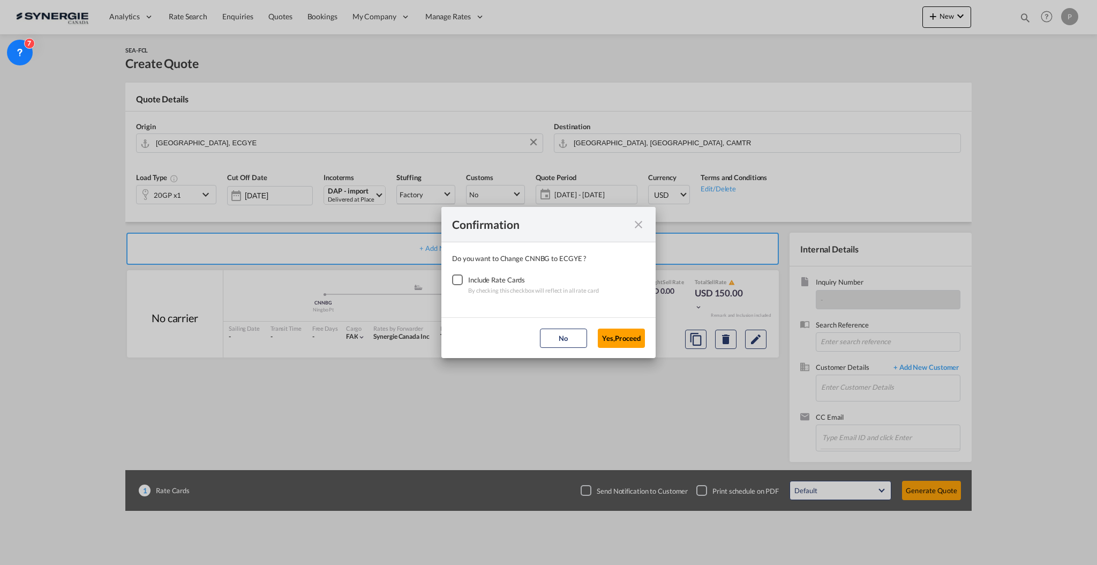
click at [463, 285] on div "Checkbox No Ink" at bounding box center [457, 279] width 11 height 11
click at [618, 337] on button "Yes,Proceed" at bounding box center [621, 337] width 47 height 19
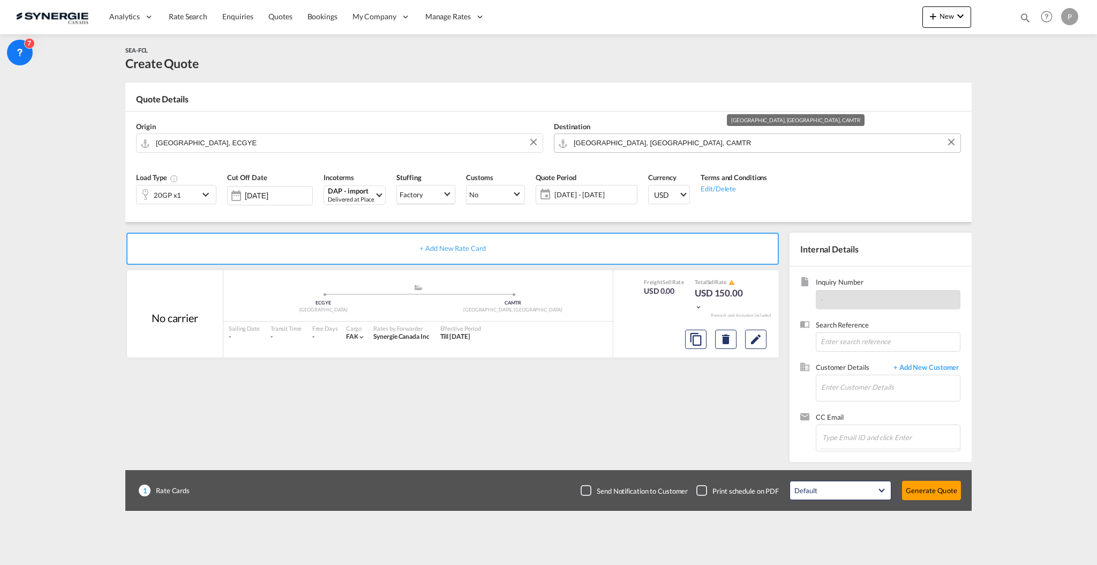
click at [622, 144] on input "Montreal, QC, CAMTR" at bounding box center [764, 142] width 381 height 19
type input "w"
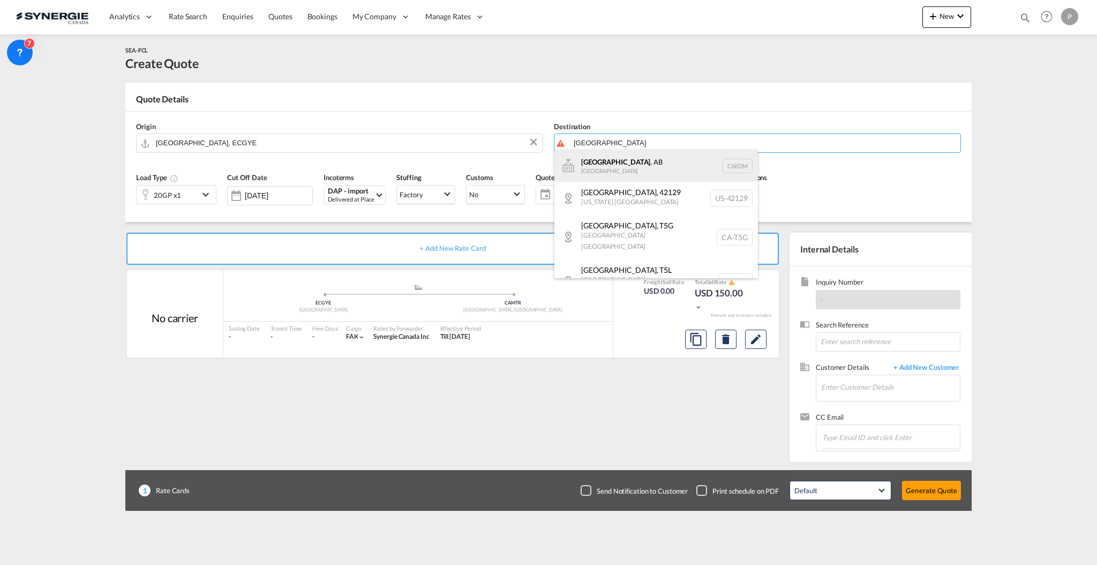
click at [622, 163] on div "Edmonton , AB Canada CAEDM" at bounding box center [656, 165] width 204 height 32
type input "Edmonton, AB, CAEDM"
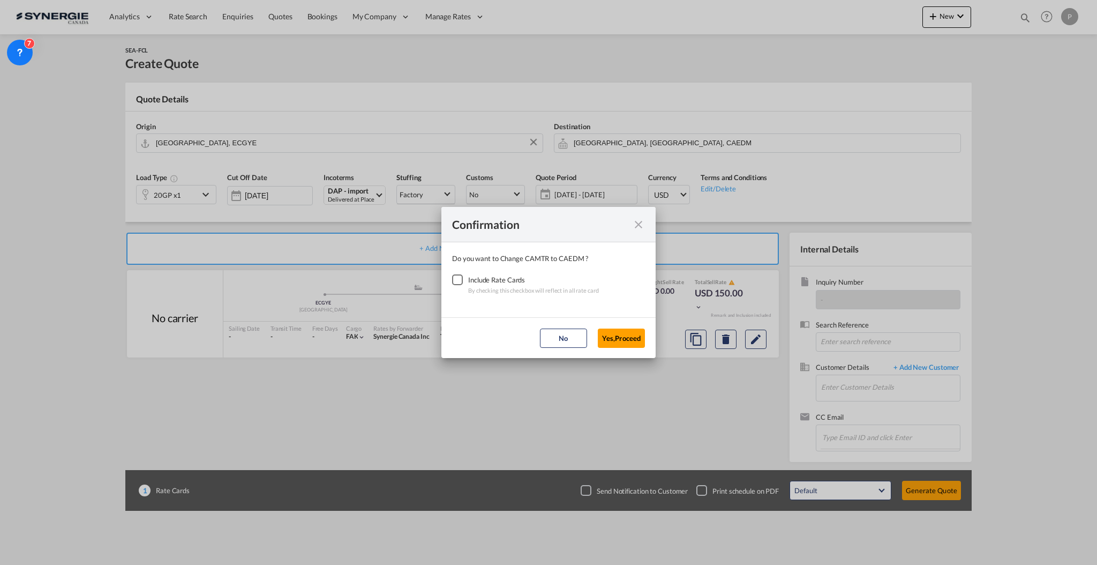
click at [462, 279] on div "Checkbox No Ink" at bounding box center [457, 279] width 11 height 11
click at [624, 333] on button "Yes,Proceed" at bounding box center [621, 337] width 47 height 19
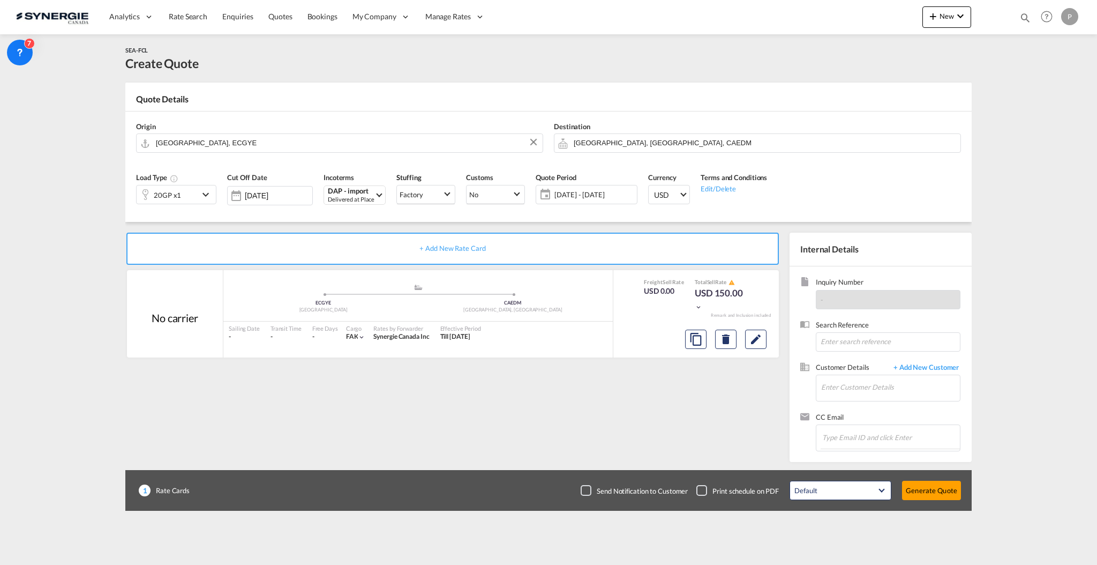
click at [186, 193] on div "20GP x1" at bounding box center [168, 194] width 62 height 18
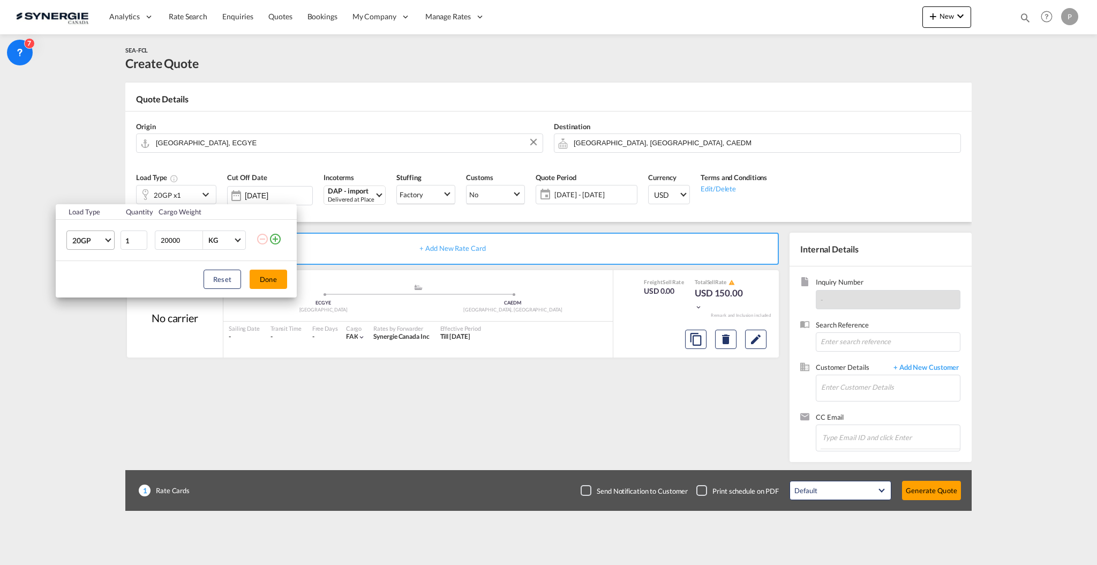
click at [94, 241] on span "20GP" at bounding box center [87, 240] width 31 height 11
click at [90, 287] on div "40HC" at bounding box center [82, 292] width 20 height 11
click at [279, 236] on md-icon "icon-plus-circle-outline" at bounding box center [275, 238] width 13 height 13
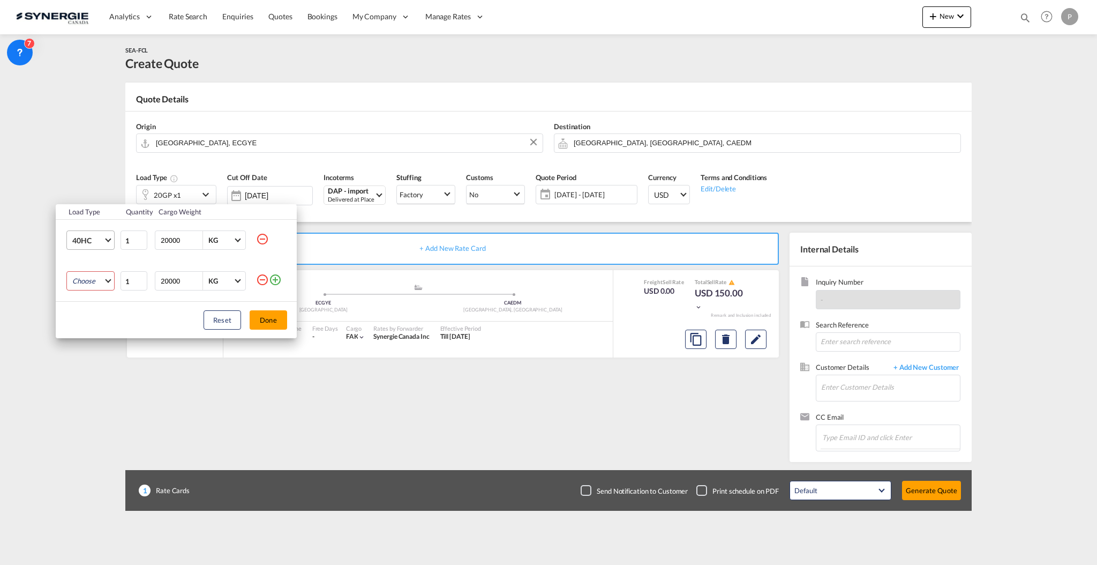
click at [82, 274] on md-select "Choose 20GP 40GP 40HC 45HC 20RE 40RE 40HR 20OT 40OT 20FR 40FR 40NR 20NR 45S 20T…" at bounding box center [90, 280] width 48 height 19
click at [99, 341] on md-option "40RE" at bounding box center [100, 339] width 73 height 26
click at [263, 317] on button "Done" at bounding box center [268, 319] width 37 height 19
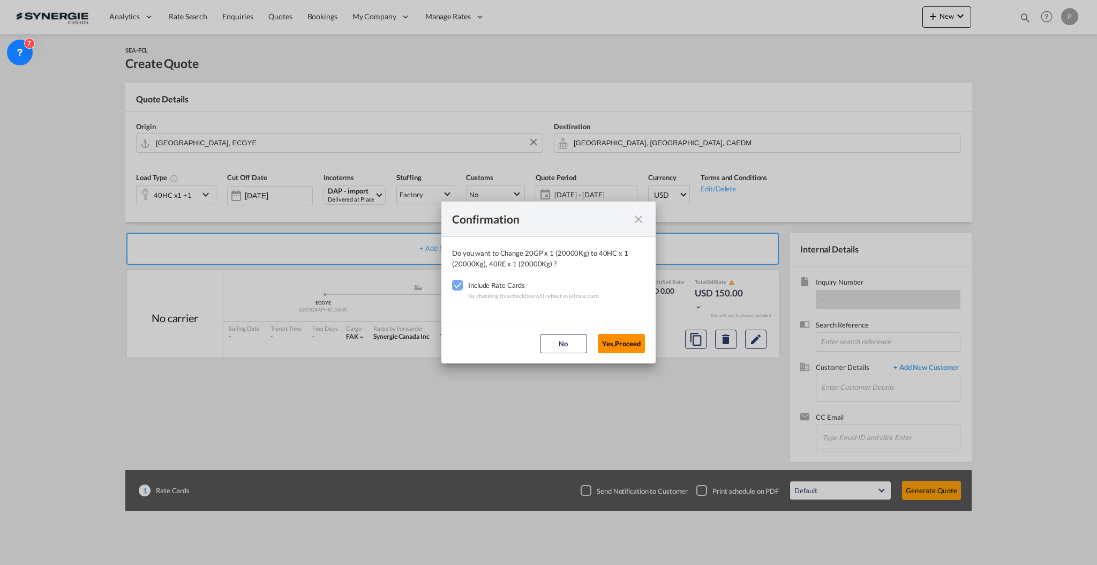
click at [628, 343] on button "Yes,Proceed" at bounding box center [621, 343] width 47 height 19
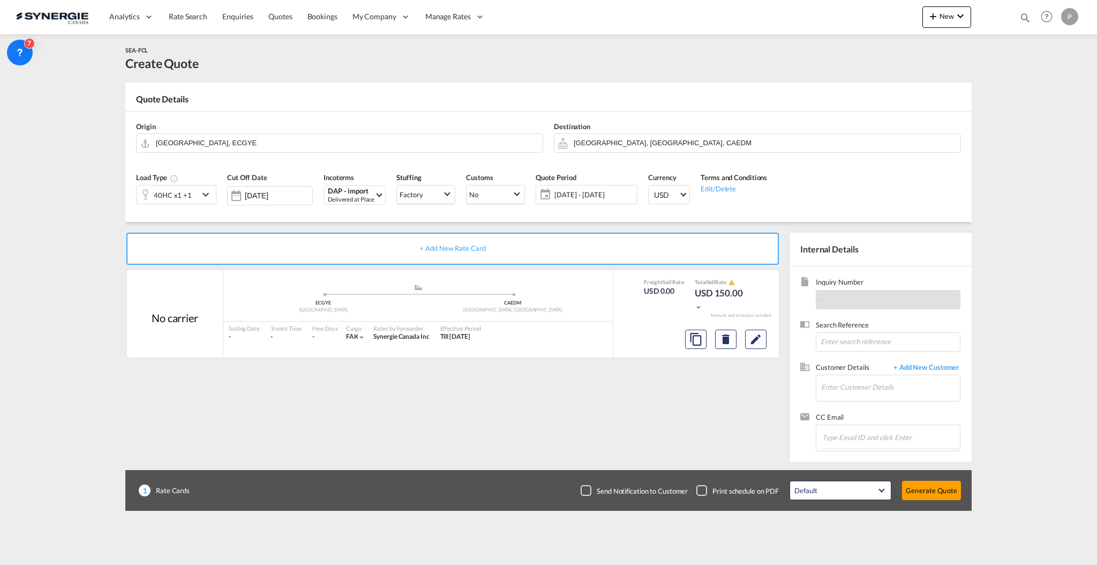
click at [615, 195] on span "06 Oct - 05 Nov 2025" at bounding box center [594, 195] width 80 height 10
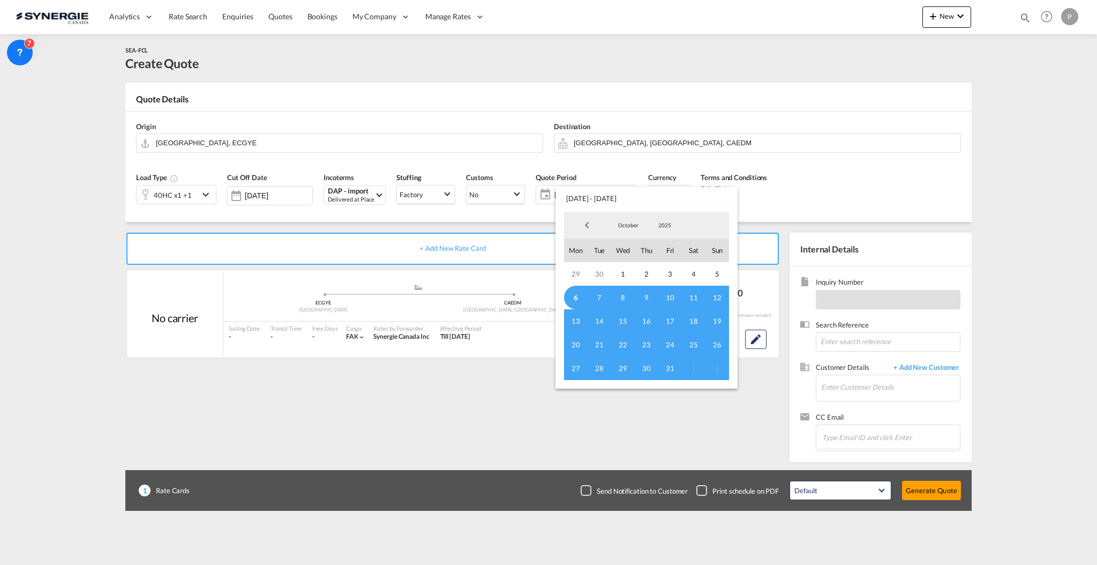
click at [434, 447] on md-backdrop at bounding box center [548, 282] width 1097 height 565
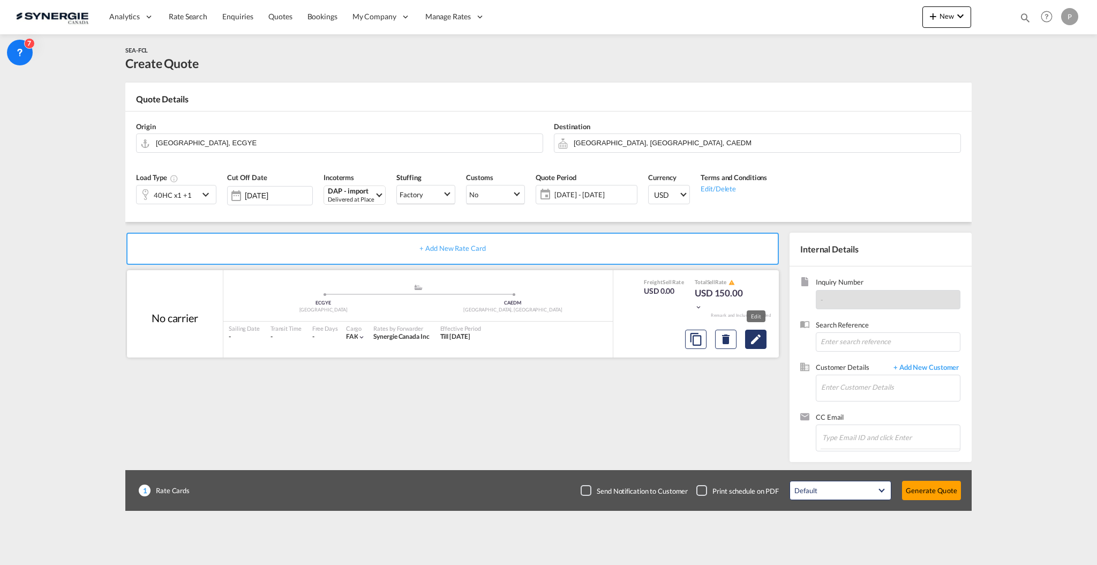
click at [751, 347] on button "Edit" at bounding box center [755, 338] width 21 height 19
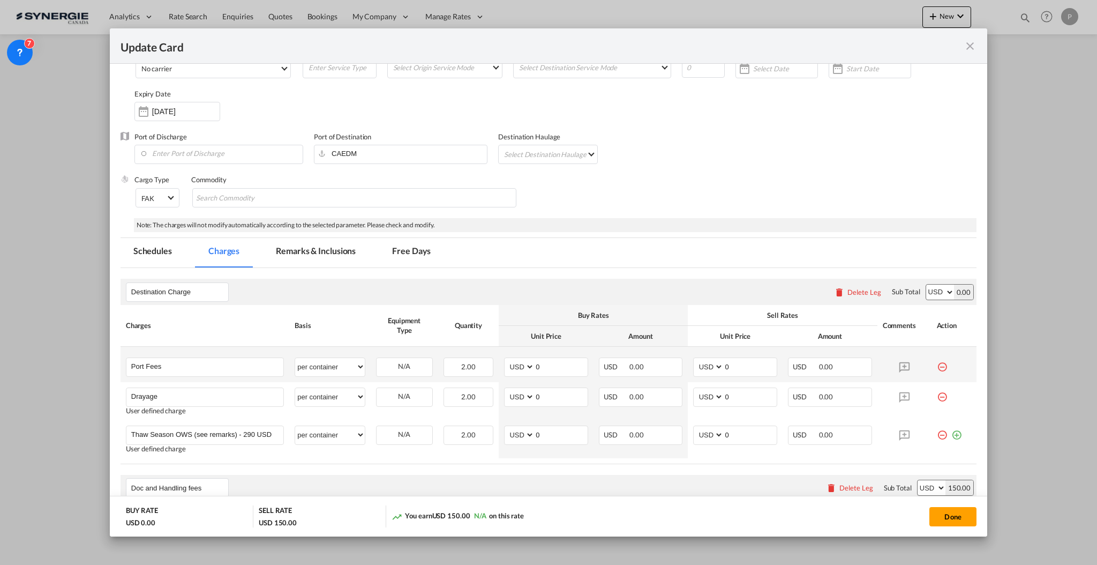
click at [937, 366] on md-icon "icon-minus-circle-outline red-400-fg" at bounding box center [942, 362] width 11 height 11
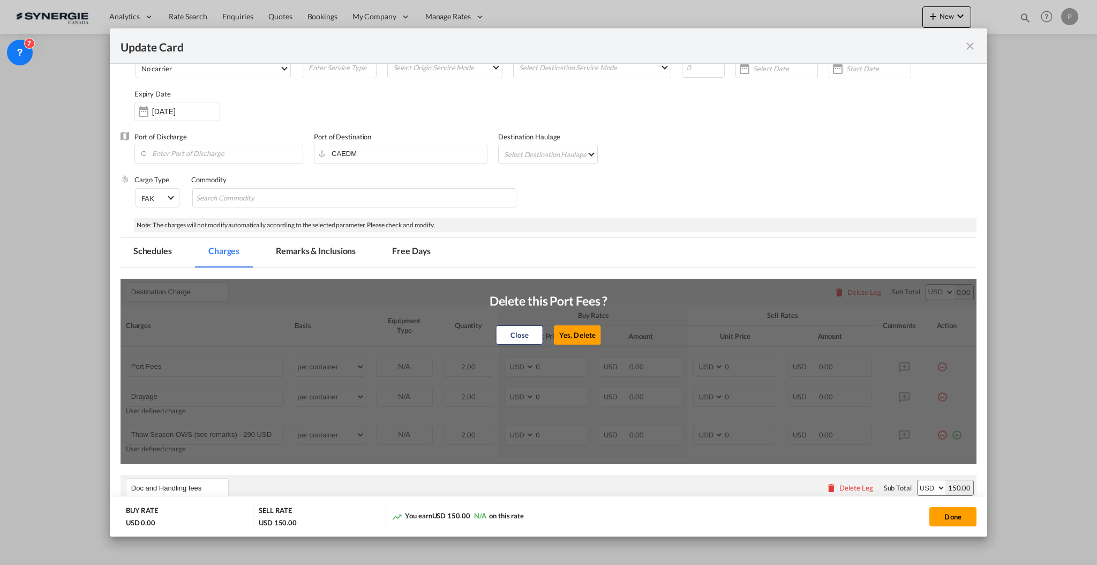
click at [574, 326] on button "Yes, Delete" at bounding box center [577, 334] width 47 height 19
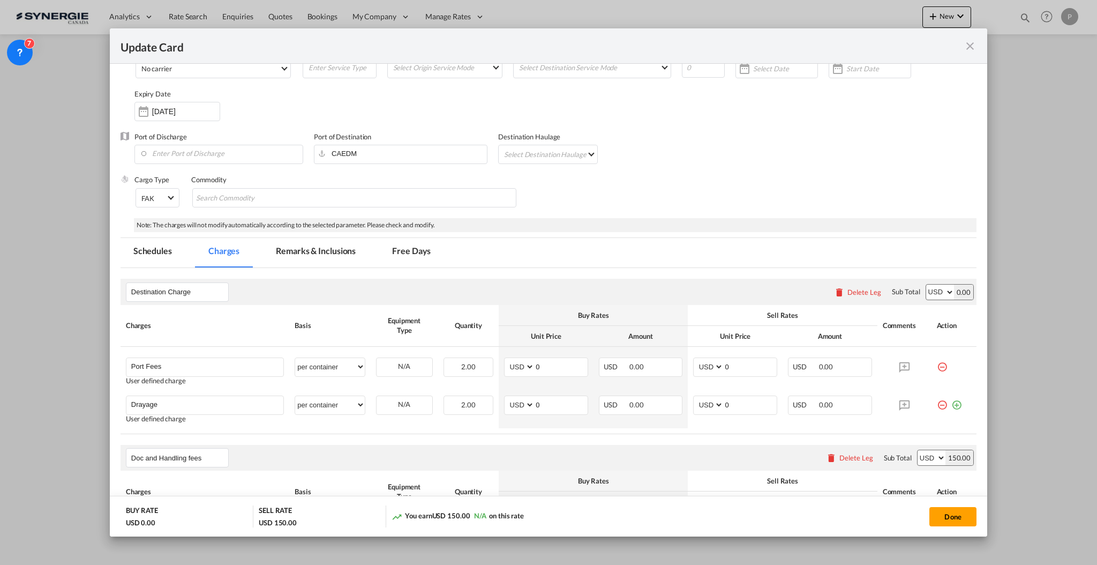
type input "Drayage"
type input "Thaw Season OWS (see remarks) - 290 USD if applicable"
click at [559, 367] on input "0" at bounding box center [561, 366] width 53 height 16
type input "347"
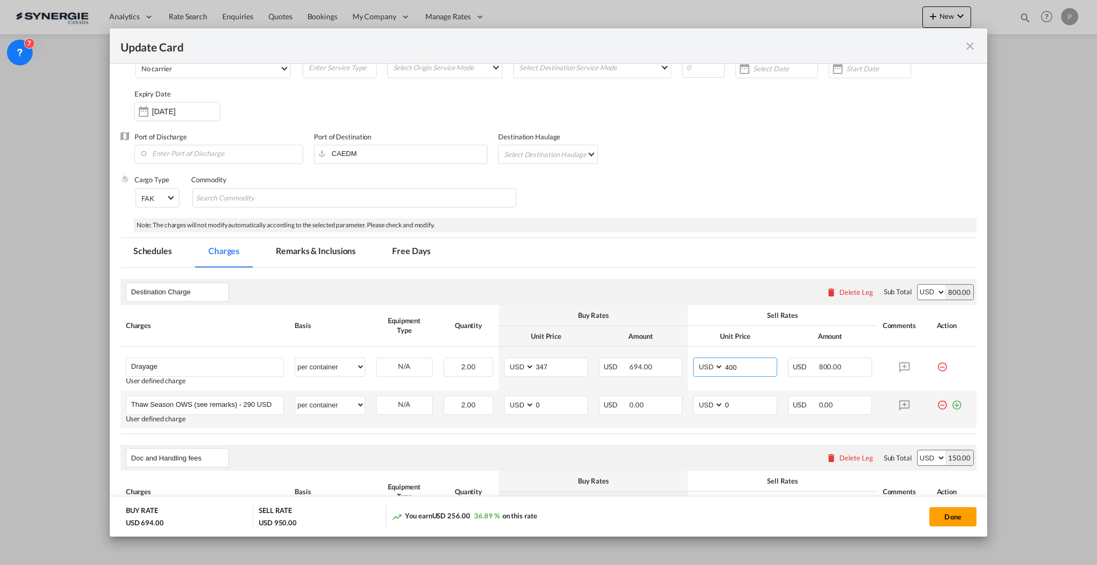
type input "400"
click at [937, 401] on md-icon "icon-minus-circle-outline red-400-fg" at bounding box center [942, 400] width 11 height 11
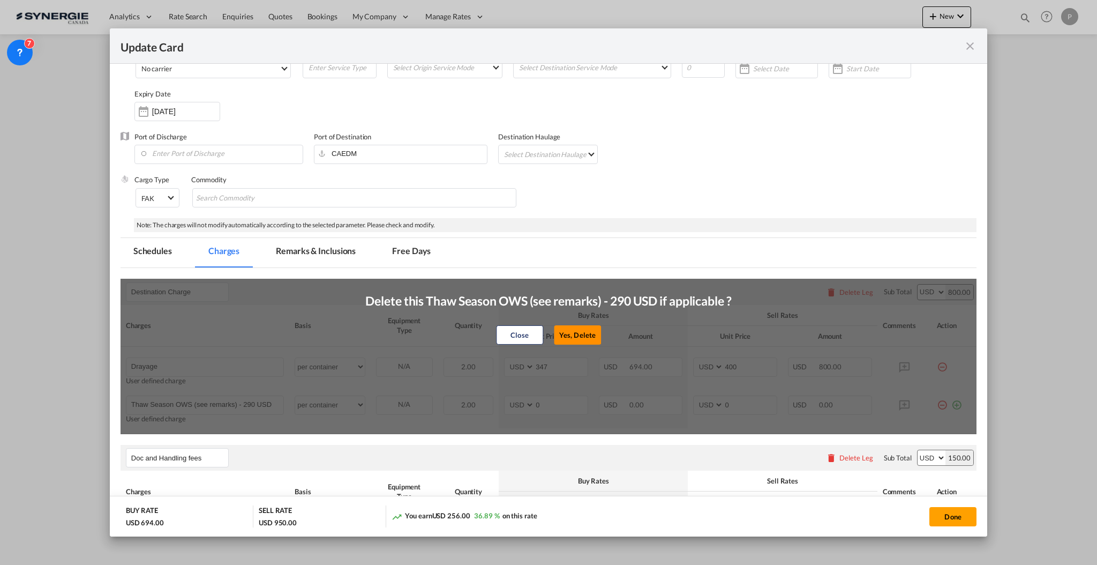
click at [566, 329] on button "Yes, Delete" at bounding box center [577, 334] width 47 height 19
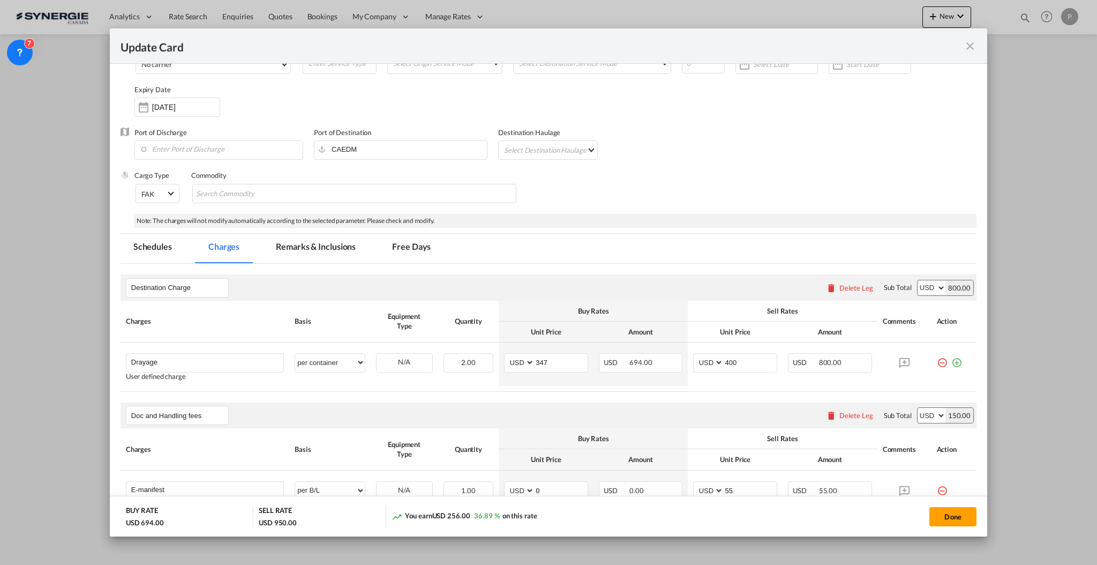
scroll to position [142, 0]
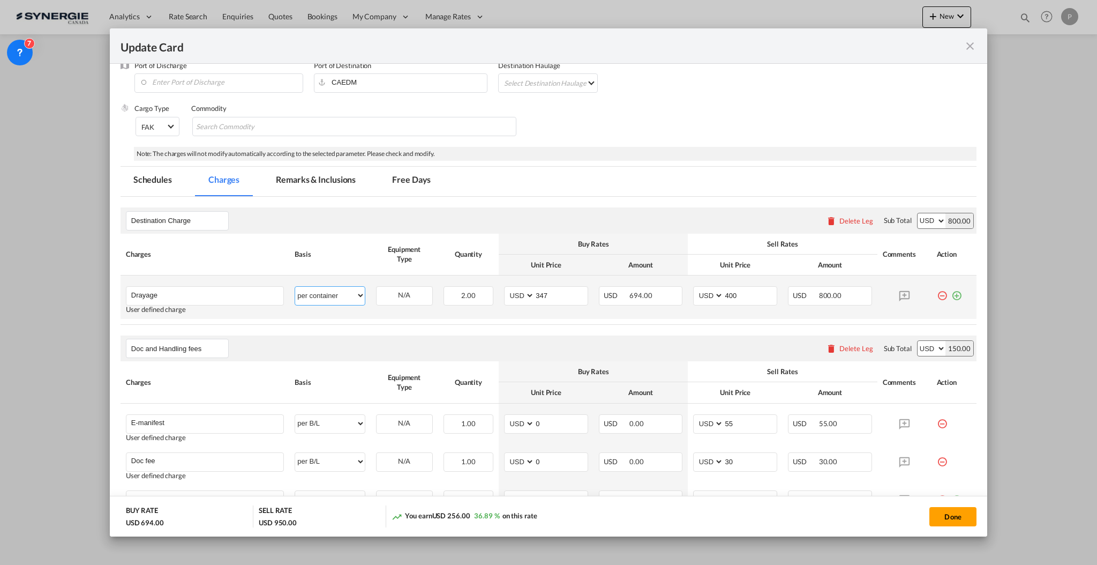
click at [326, 291] on select "per equipment per container per B/L per shipping bill per shipment per pallet p…" at bounding box center [329, 295] width 69 height 17
select select "per equipment"
click at [295, 287] on select "per equipment per container per B/L per shipping bill per shipment per pallet p…" at bounding box center [329, 295] width 69 height 17
click at [410, 290] on select "40HC 40RE" at bounding box center [405, 295] width 56 height 14
select select "40HC"
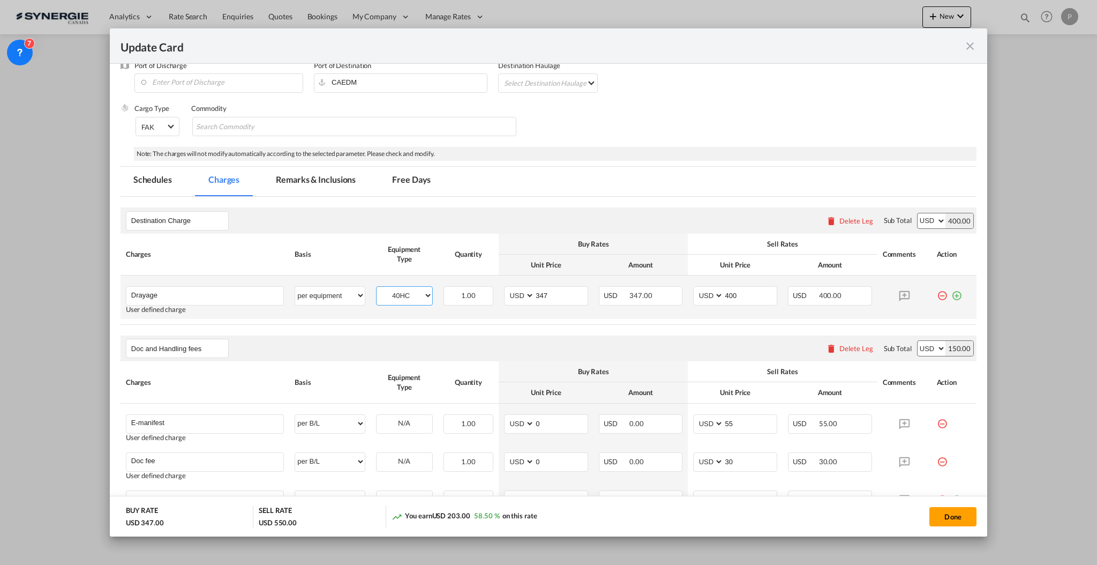
click at [377, 288] on select "40HC 40RE" at bounding box center [405, 295] width 56 height 14
click at [947, 518] on button "Done" at bounding box center [952, 516] width 47 height 19
type input "04 Nov 2025"
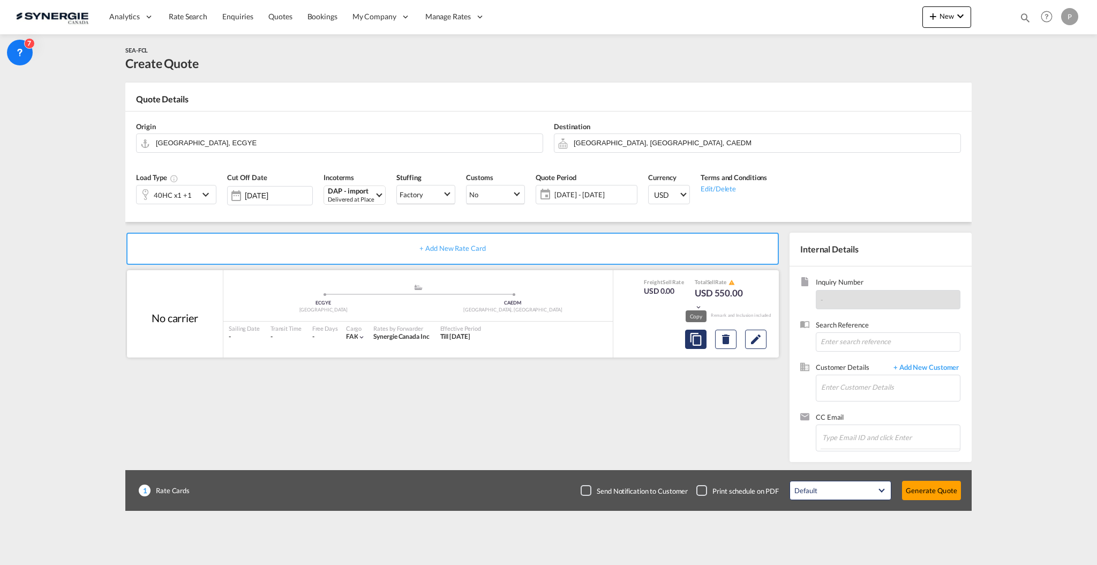
click at [695, 337] on md-icon "assets/icons/custom/copyQuote.svg" at bounding box center [695, 339] width 13 height 13
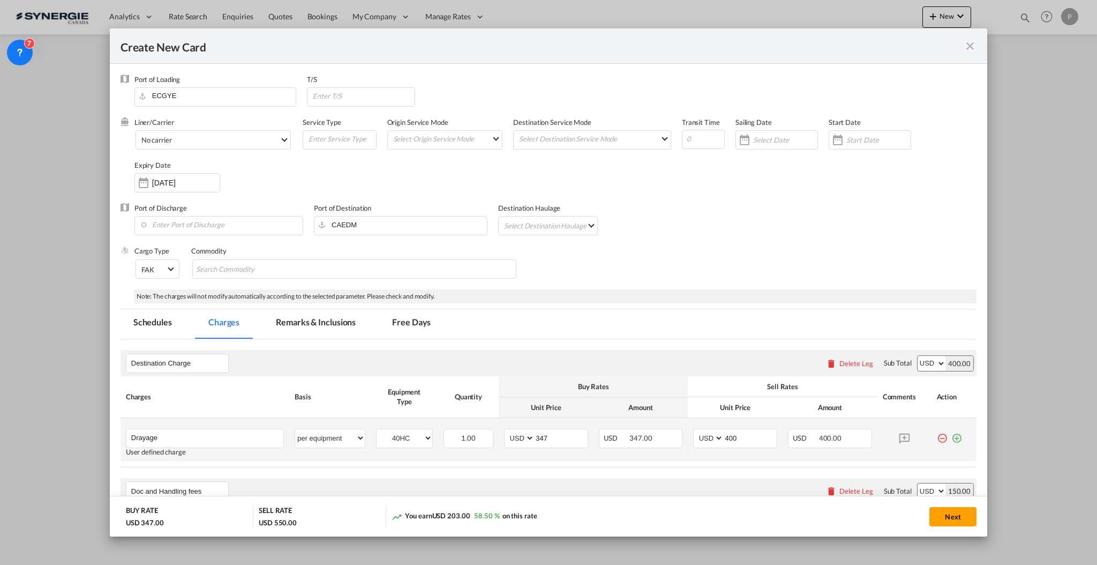
scroll to position [71, 0]
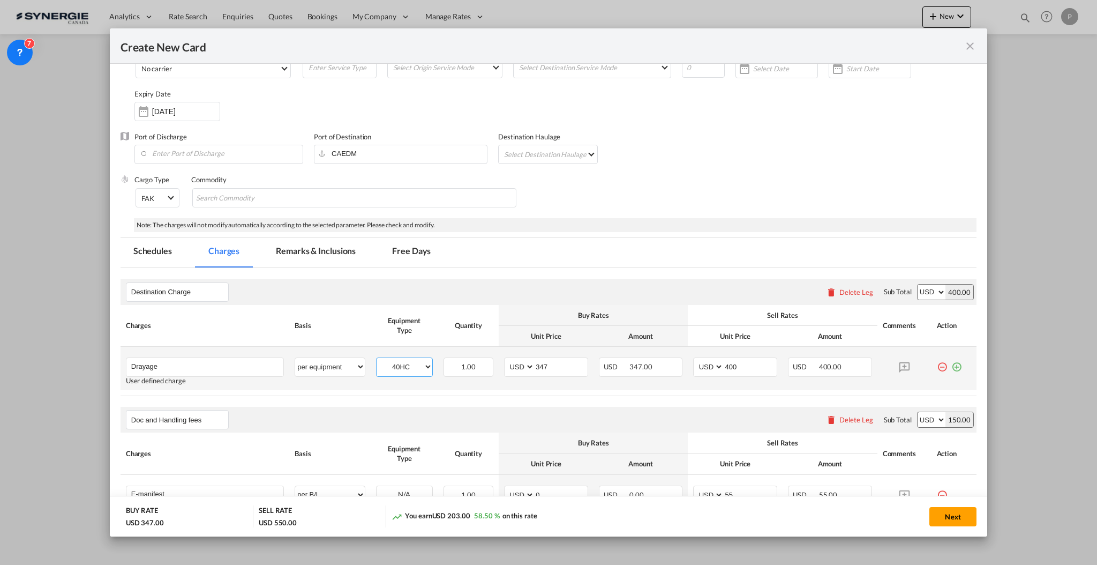
click at [412, 359] on select "40HC 40RE" at bounding box center [405, 366] width 56 height 14
select select "40RE"
click at [377, 359] on select "40HC 40RE" at bounding box center [405, 366] width 56 height 14
click at [951, 364] on md-icon "icon-plus-circle-outline green-400-fg" at bounding box center [956, 362] width 11 height 11
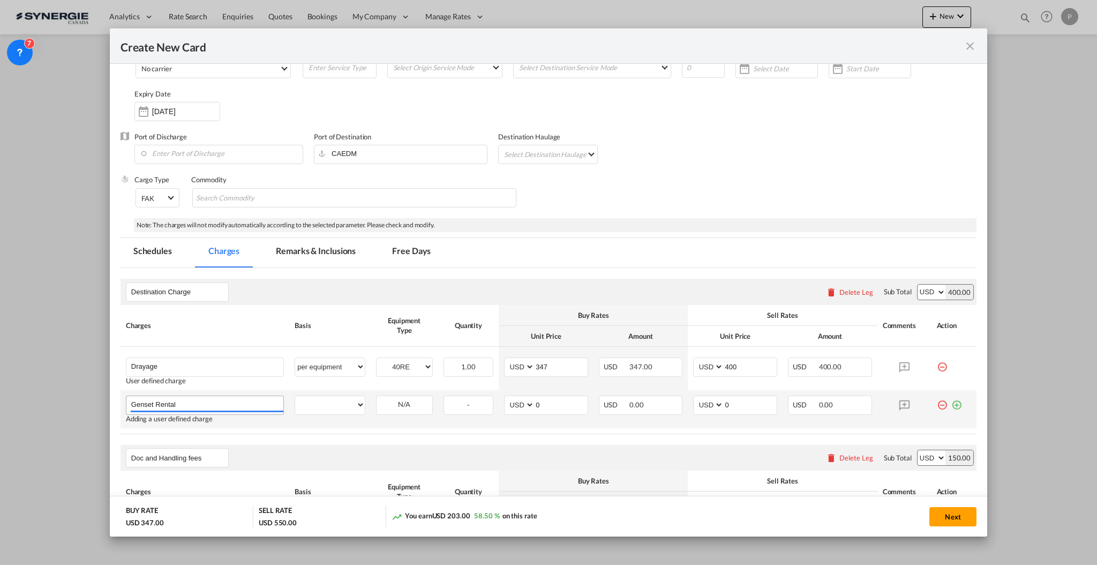
type input "Genset Rental"
select select "per equipment"
select select "40RE"
click at [565, 403] on input "0" at bounding box center [561, 404] width 53 height 16
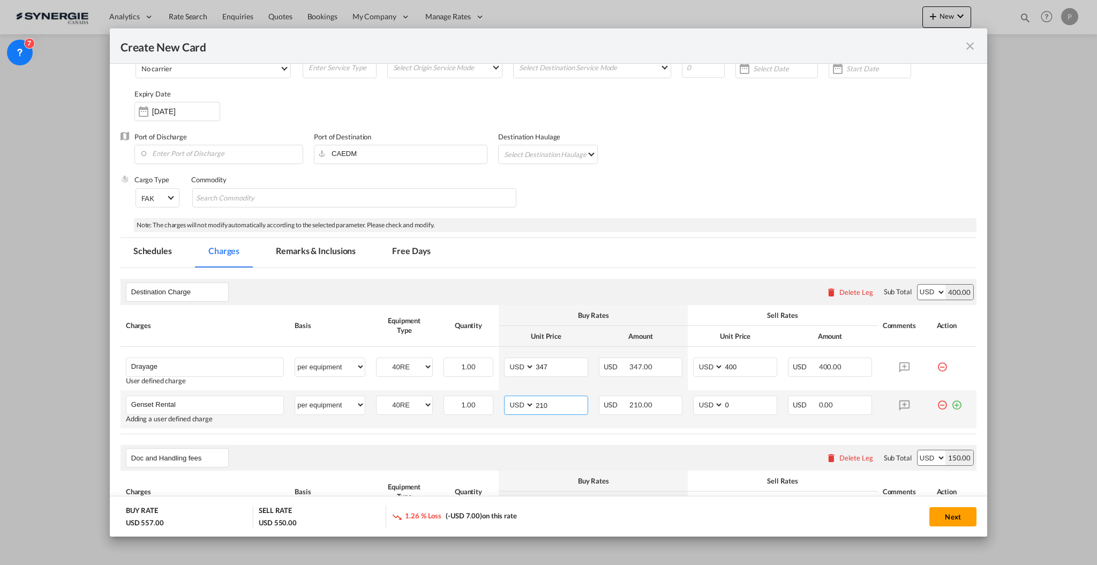
type input "210"
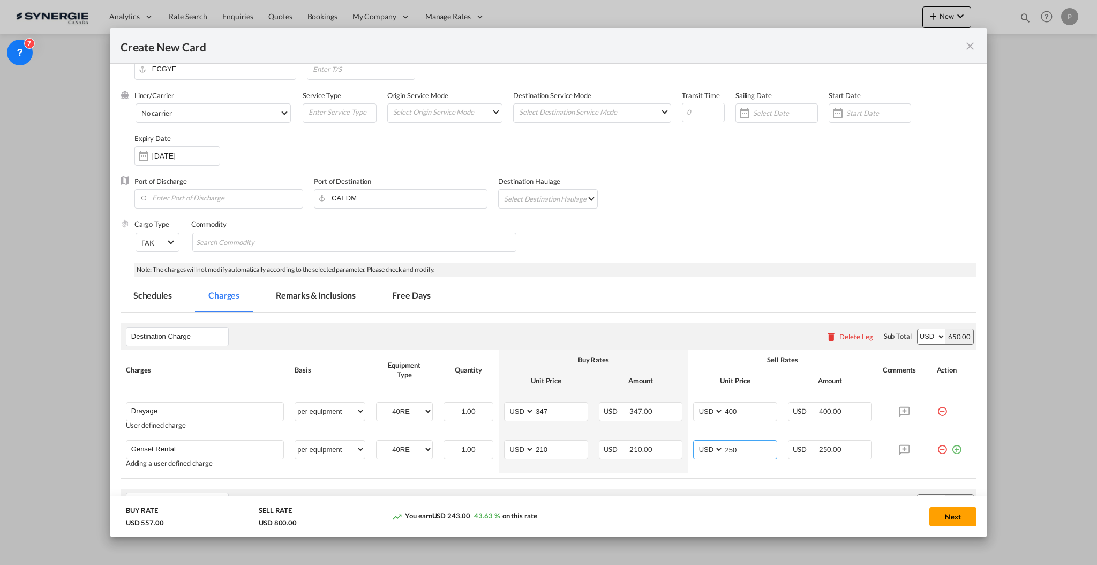
scroll to position [0, 0]
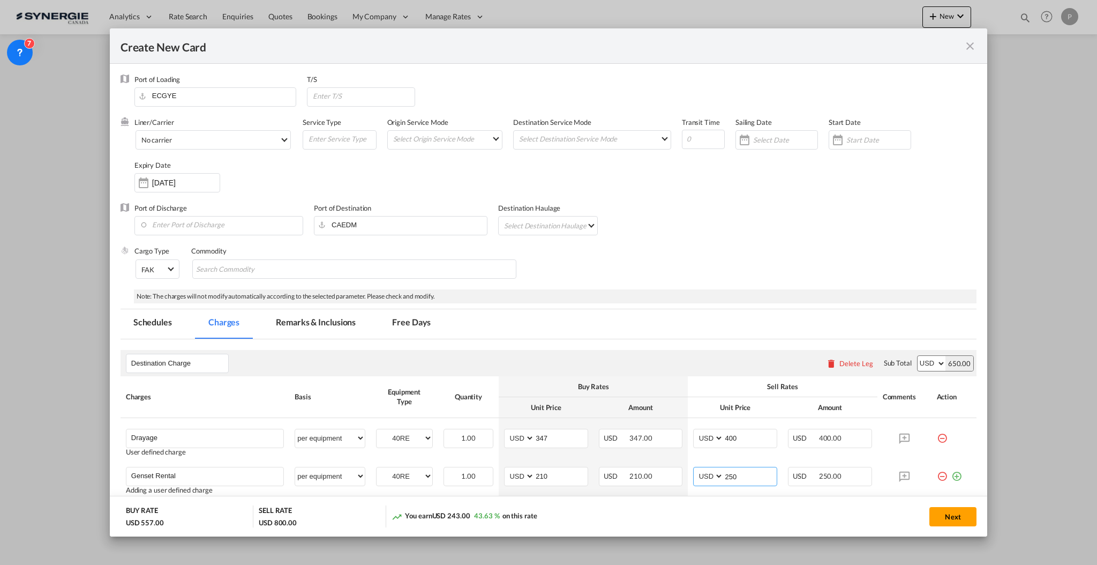
type input "250"
click at [320, 322] on md-tab-item "Remarks & Inclusions" at bounding box center [316, 323] width 106 height 29
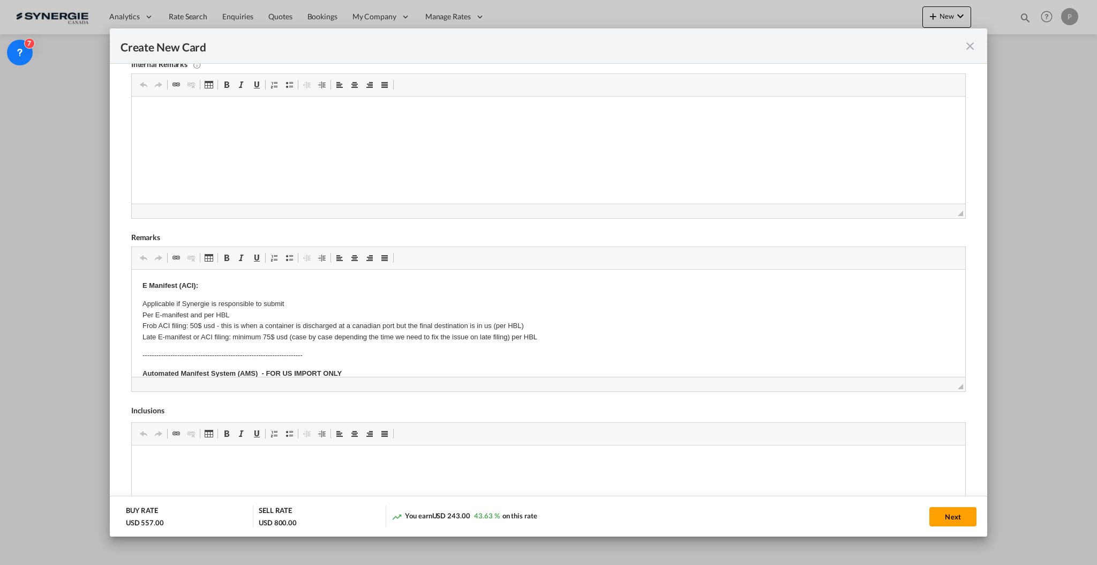
scroll to position [357, 0]
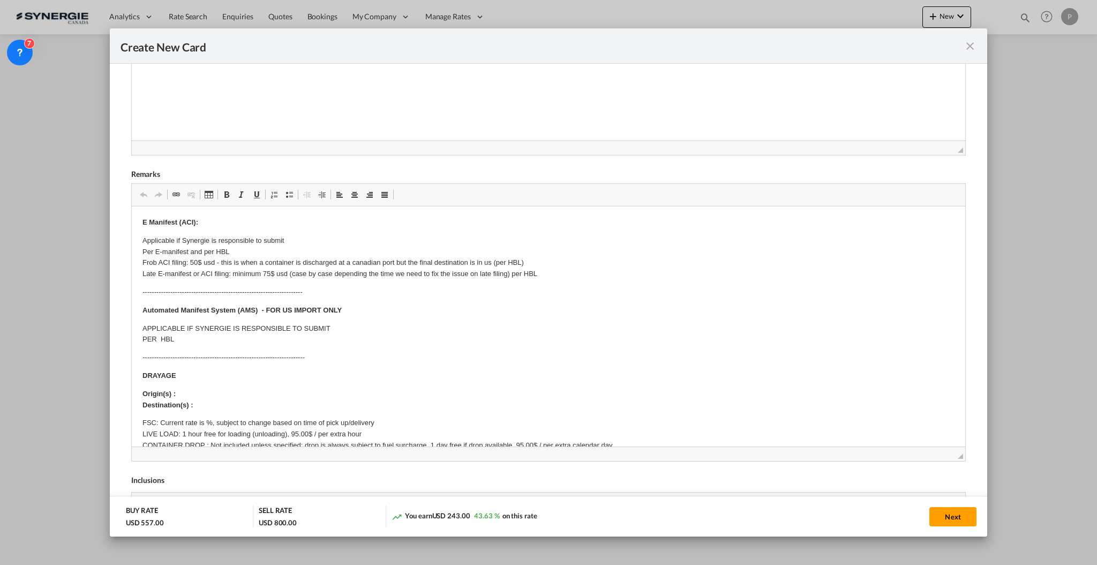
drag, startPoint x: 948, startPoint y: 321, endPoint x: 837, endPoint y: 463, distance: 180.0
click at [981, 498] on add-new-rate "Create New Card Port of Loading ECGYE T/S Liner/Carrier No carrier Atlantic Con…" at bounding box center [548, 282] width 877 height 508
drag, startPoint x: 206, startPoint y: 339, endPoint x: 133, endPoint y: 307, distance: 79.4
drag, startPoint x: 133, startPoint y: 304, endPoint x: 400, endPoint y: 335, distance: 268.0
click at [400, 335] on html "E Manifest (ACI): Applicable if Synergie is responsible to submit Per E-manifes…" at bounding box center [548, 494] width 834 height 577
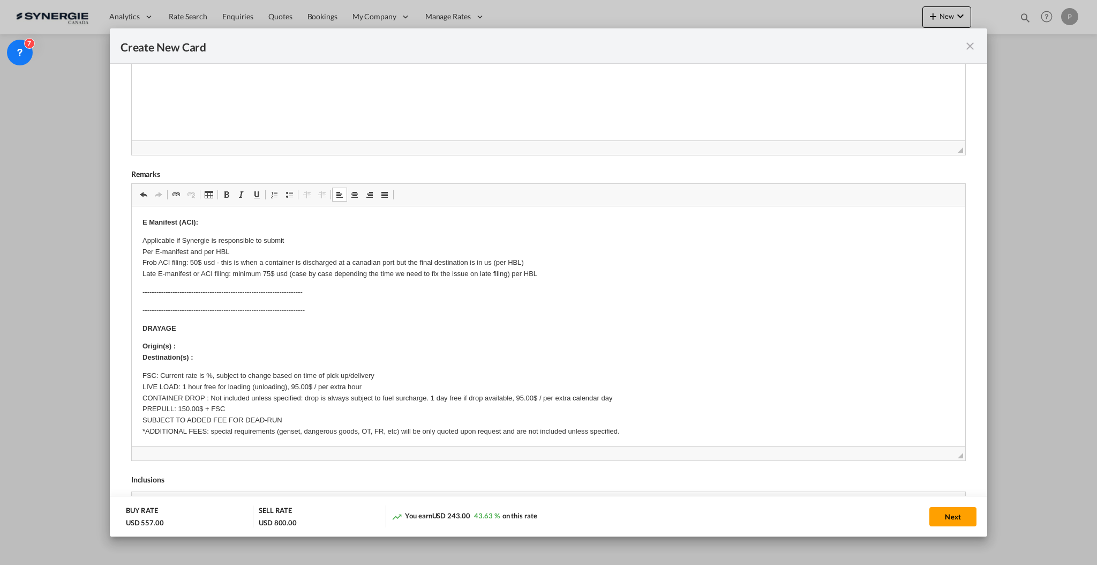
click at [291, 308] on p "----------------------------------------------------------------------" at bounding box center [548, 310] width 812 height 11
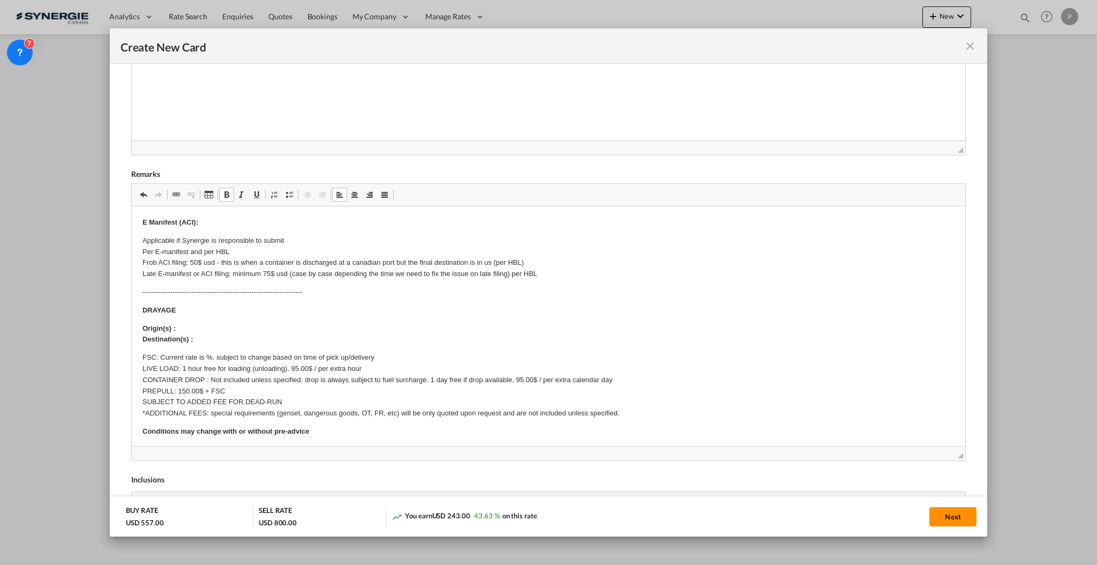
click at [949, 513] on button "Next" at bounding box center [952, 516] width 47 height 19
type input "04 Nov 2025"
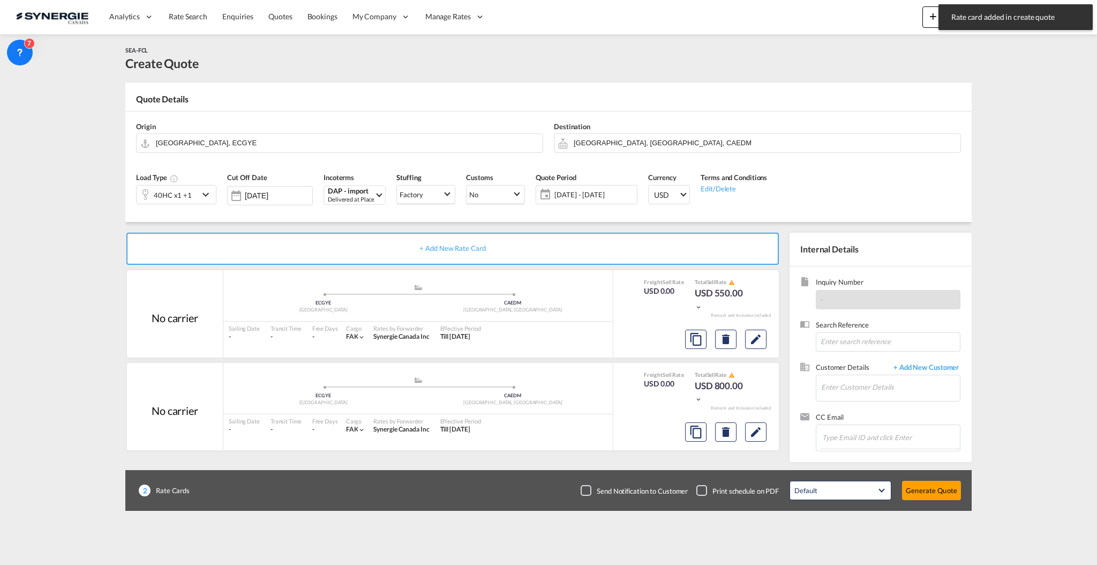
scroll to position [0, 0]
click at [842, 381] on input "Enter Customer Details" at bounding box center [890, 387] width 139 height 24
click at [888, 389] on input "Enter Customer Details" at bounding box center [890, 387] width 139 height 24
paste input "insidesales@cargologic.com.ec"
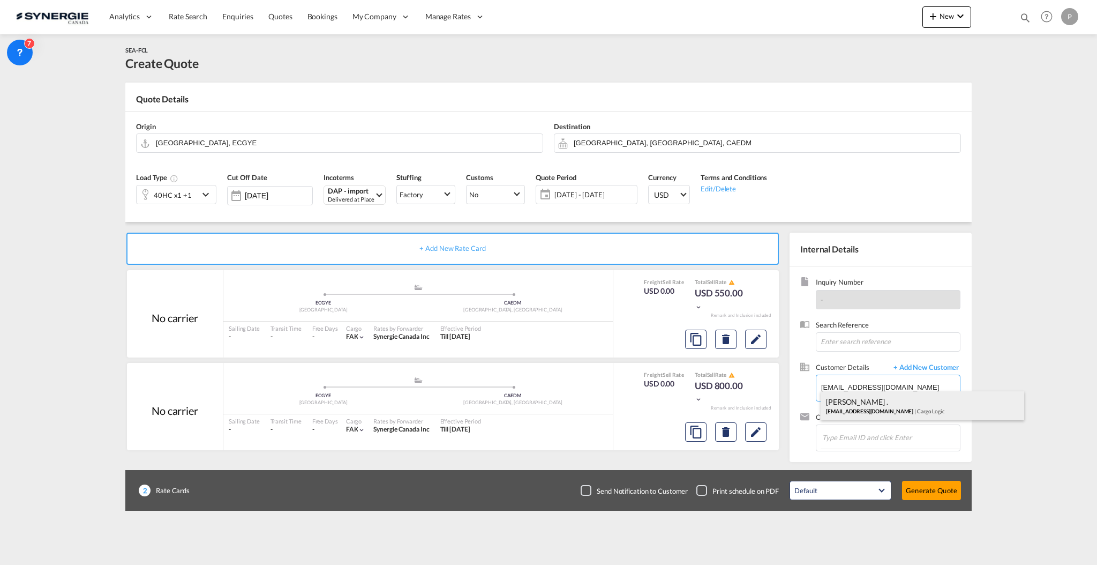
click at [872, 406] on div "Karla Sampedro . insidesales@cargologic.com.ec | Cargo Logic" at bounding box center [923, 405] width 204 height 29
type input "Cargo Logic, Karla Sampedro ., insidesales@cargologic.com.ec"
click at [934, 489] on button "Generate Quote" at bounding box center [931, 490] width 59 height 19
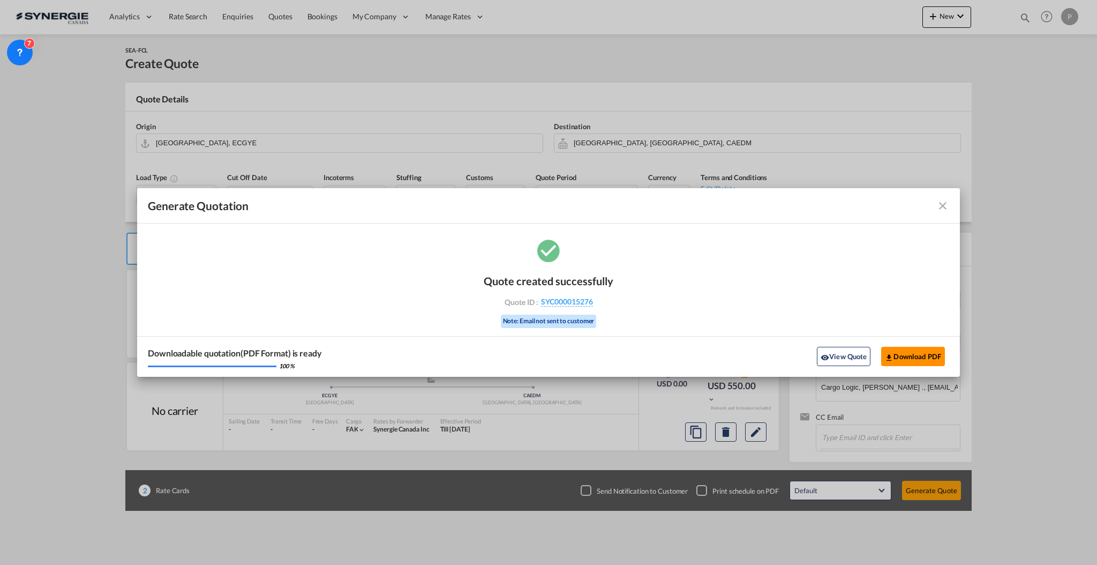
click at [893, 360] on md-icon "icon-download" at bounding box center [889, 357] width 9 height 9
